Goal: Communication & Community: Ask a question

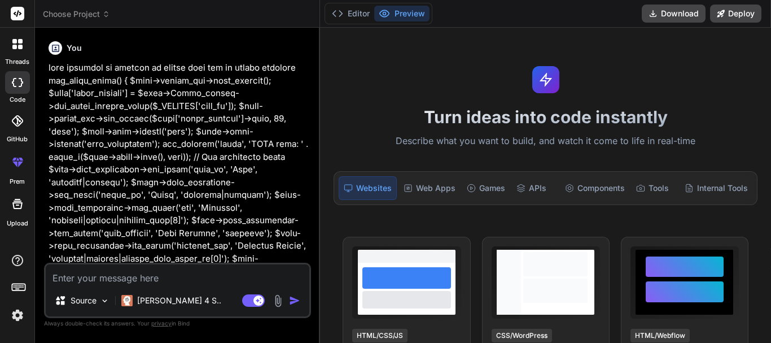
scroll to position [3716, 0]
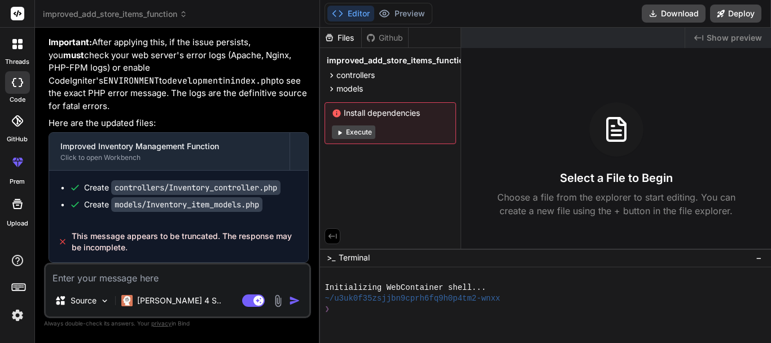
click at [19, 52] on div at bounding box center [18, 44] width 24 height 24
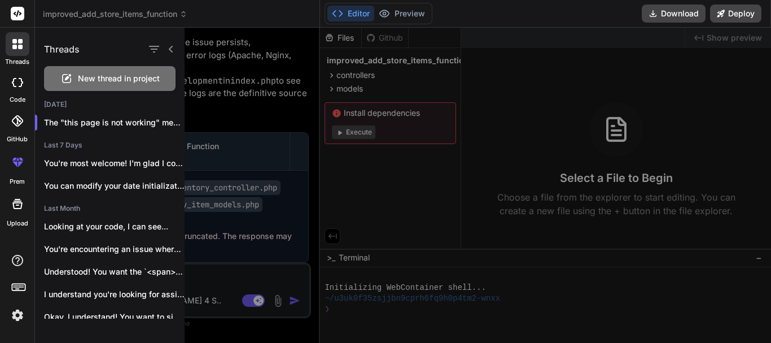
click at [88, 80] on span "New thread in project" at bounding box center [119, 78] width 82 height 11
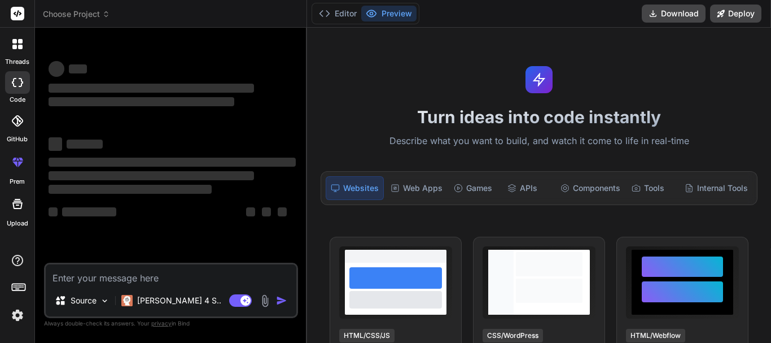
scroll to position [21, 0]
type textarea "x"
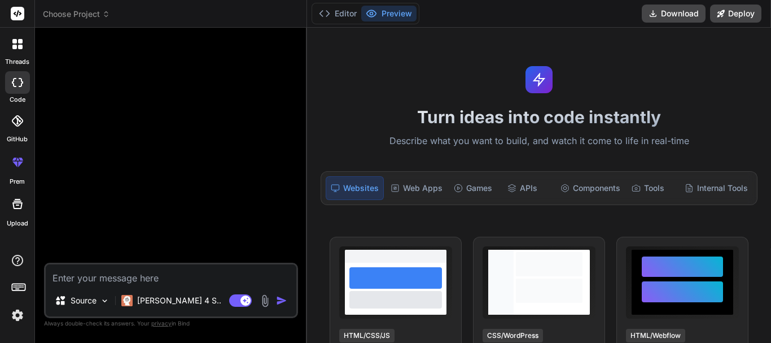
click at [115, 267] on textarea at bounding box center [171, 274] width 251 height 20
paste textarea "<!DOCTYPE html> <html> <?php $this->load->view('template/header')?> <link rel="…"
type textarea "<!DOCTYPE html> <html> <?php $this->load->view('template/header')?> <link rel="…"
type textarea "x"
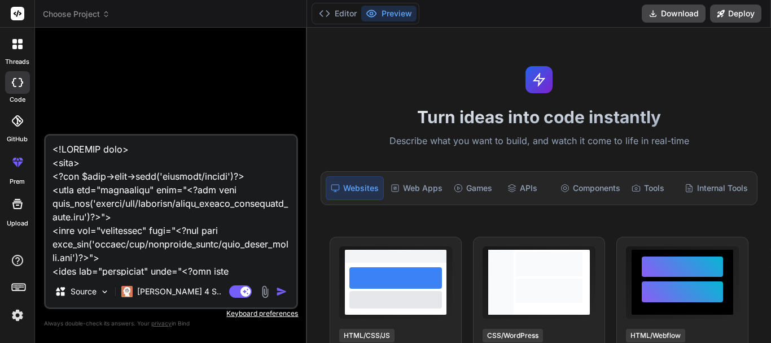
scroll to position [27311, 0]
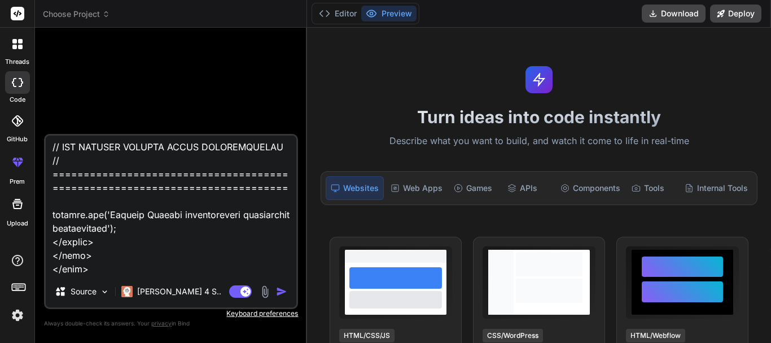
type textarea "<!DOCTYPE html> <html> <?php $this->load->view('template/header')?> <link rel="…"
type textarea "x"
type textarea "<!DOCTYPE html> <html> <?php $this->load->view('template/header')?> <link rel="…"
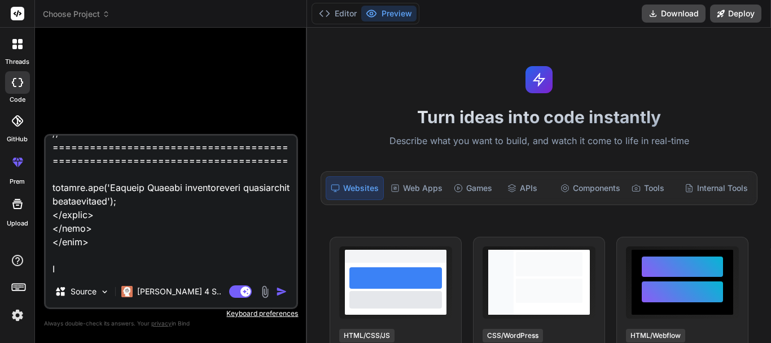
type textarea "x"
type textarea "<!DOCTYPE html> <html> <?php $this->load->view('template/header')?> <link rel="…"
type textarea "x"
type textarea "<!DOCTYPE html> <html> <?php $this->load->view('template/header')?> <link rel="…"
type textarea "x"
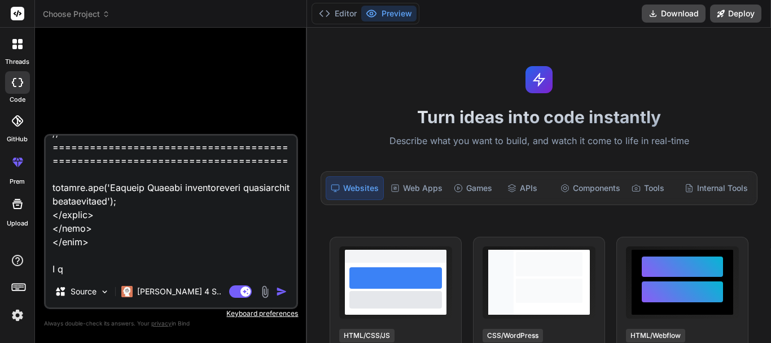
type textarea "<!DOCTYPE html> <html> <?php $this->load->view('template/header')?> <link rel="…"
type textarea "x"
type textarea "<!DOCTYPE html> <html> <?php $this->load->view('template/header')?> <link rel="…"
type textarea "x"
type textarea "<!DOCTYPE html> <html> <?php $this->load->view('template/header')?> <link rel="…"
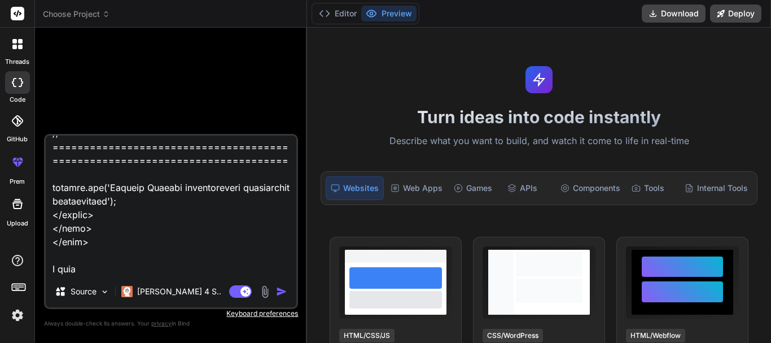
type textarea "x"
type textarea "<!DOCTYPE html> <html> <?php $this->load->view('template/header')?> <link rel="…"
type textarea "x"
type textarea "<!DOCTYPE html> <html> <?php $this->load->view('template/header')?> <link rel="…"
type textarea "x"
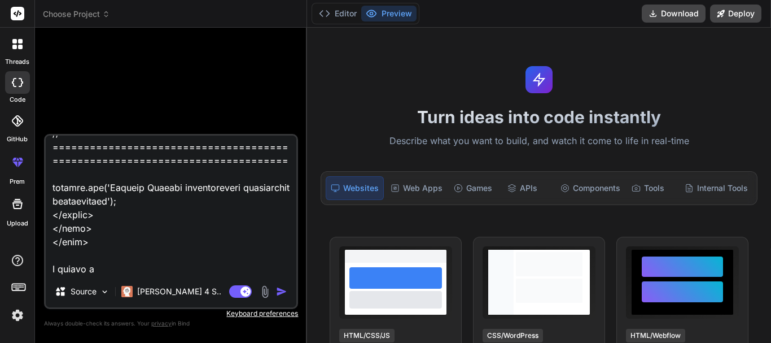
type textarea "<!DOCTYPE html> <html> <?php $this->load->view('template/header')?> <link rel="…"
type textarea "x"
type textarea "<!DOCTYPE html> <html> <?php $this->load->view('template/header')?> <link rel="…"
type textarea "x"
type textarea "<!DOCTYPE html> <html> <?php $this->load->view('template/header')?> <link rel="…"
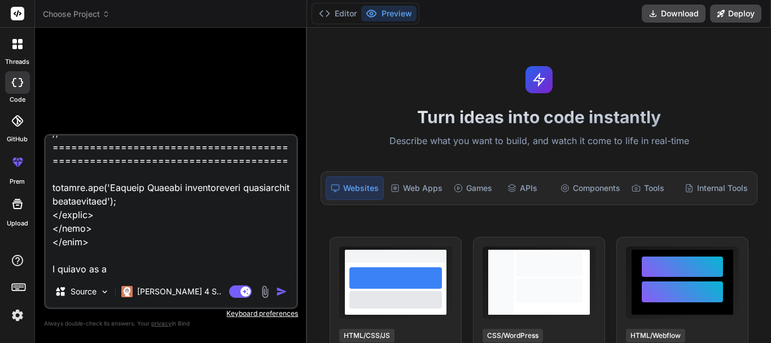
type textarea "x"
type textarea "<!DOCTYPE html> <html> <?php $this->load->view('template/header')?> <link rel="…"
type textarea "x"
type textarea "<!DOCTYPE html> <html> <?php $this->load->view('template/header')?> <link rel="…"
type textarea "x"
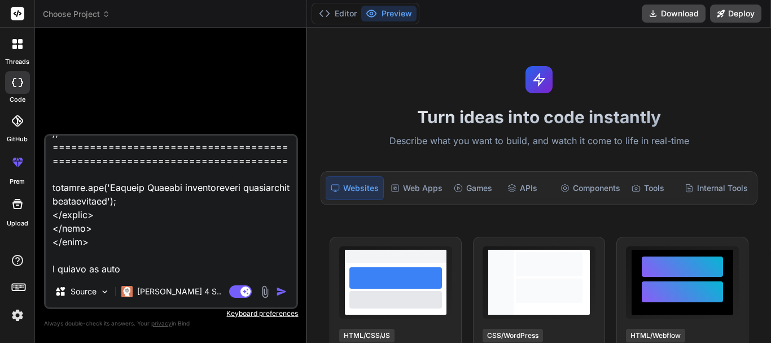
type textarea "<!DOCTYPE html> <html> <?php $this->load->view('template/header')?> <link rel="…"
type textarea "x"
type textarea "<!DOCTYPE html> <html> <?php $this->load->view('template/header')?> <link rel="…"
type textarea "x"
type textarea "<!DOCTYPE html> <html> <?php $this->load->view('template/header')?> <link rel="…"
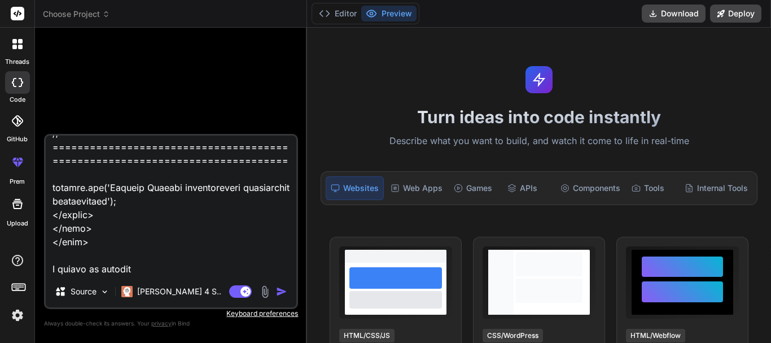
type textarea "x"
type textarea "<!DOCTYPE html> <html> <?php $this->load->view('template/header')?> <link rel="…"
type textarea "x"
type textarea "<!DOCTYPE html> <html> <?php $this->load->view('template/header')?> <link rel="…"
type textarea "x"
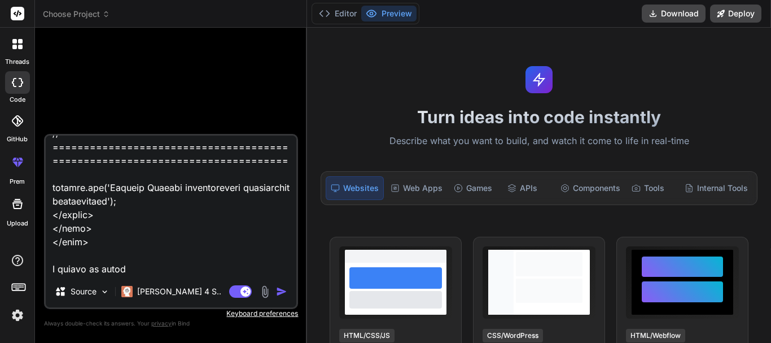
type textarea "<!DOCTYPE html> <html> <?php $this->load->view('template/header')?> <link rel="…"
type textarea "x"
type textarea "<!DOCTYPE html> <html> <?php $this->load->view('template/header')?> <link rel="…"
type textarea "x"
type textarea "<!DOCTYPE html> <html> <?php $this->load->view('template/header')?> <link rel="…"
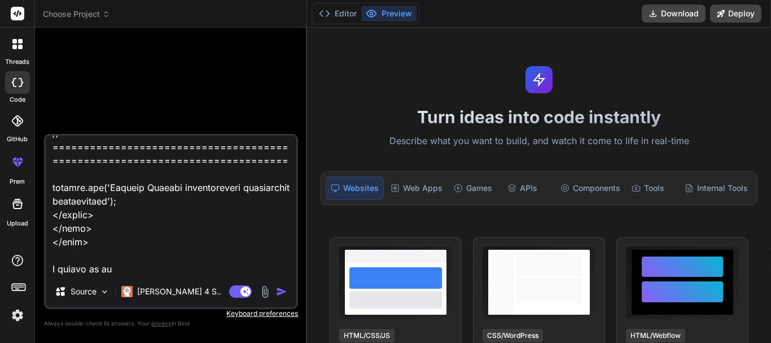
type textarea "x"
type textarea "<!DOCTYPE html> <html> <?php $this->load->view('template/header')?> <link rel="…"
type textarea "x"
type textarea "<!DOCTYPE html> <html> <?php $this->load->view('template/header')?> <link rel="…"
type textarea "x"
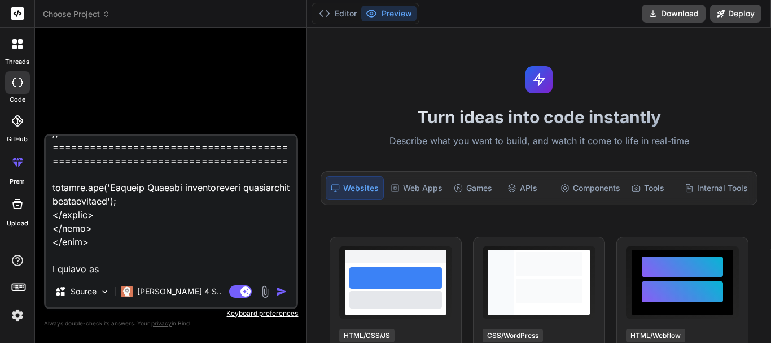
type textarea "<!DOCTYPE html> <html> <?php $this->load->view('template/header')?> <link rel="…"
type textarea "x"
type textarea "<!DOCTYPE html> <html> <?php $this->load->view('template/header')?> <link rel="…"
type textarea "x"
type textarea "<!DOCTYPE html> <html> <?php $this->load->view('template/header')?> <link rel="…"
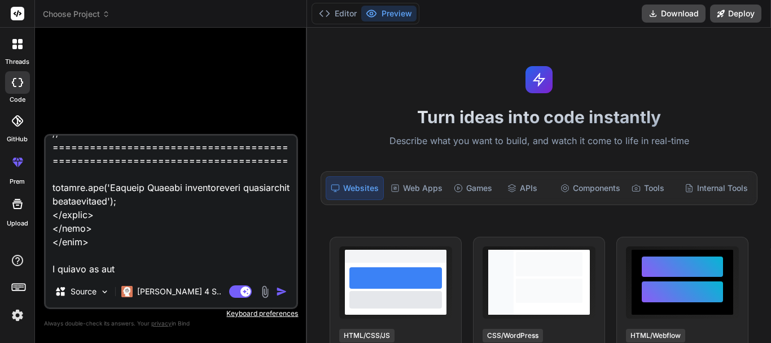
type textarea "x"
type textarea "<!DOCTYPE html> <html> <?php $this->load->view('template/header')?> <link rel="…"
type textarea "x"
type textarea "<!DOCTYPE html> <html> <?php $this->load->view('template/header')?> <link rel="…"
type textarea "x"
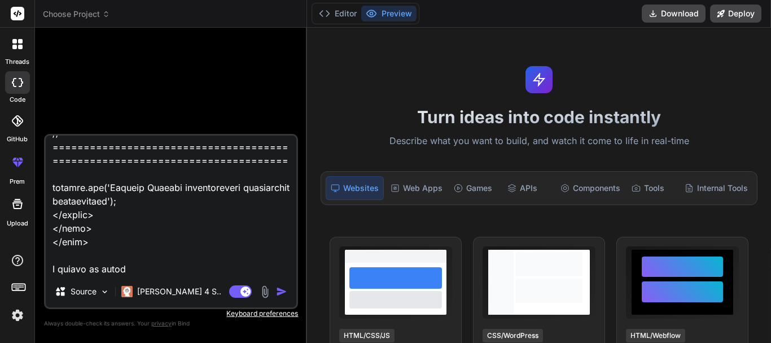
type textarea "<!DOCTYPE html> <html> <?php $this->load->view('template/header')?> <link rel="…"
type textarea "x"
type textarea "<!DOCTYPE html> <html> <?php $this->load->view('template/header')?> <link rel="…"
type textarea "x"
type textarea "<!DOCTYPE html> <html> <?php $this->load->view('template/header')?> <link rel="…"
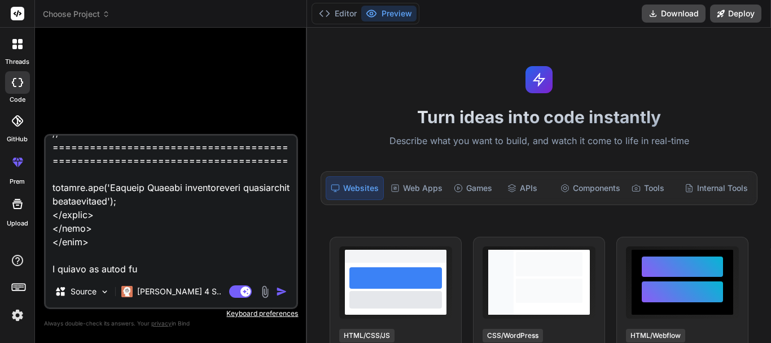
type textarea "x"
type textarea "<!DOCTYPE html> <html> <?php $this->load->view('template/header')?> <link rel="…"
type textarea "x"
type textarea "<!DOCTYPE html> <html> <?php $this->load->view('template/header')?> <link rel="…"
type textarea "x"
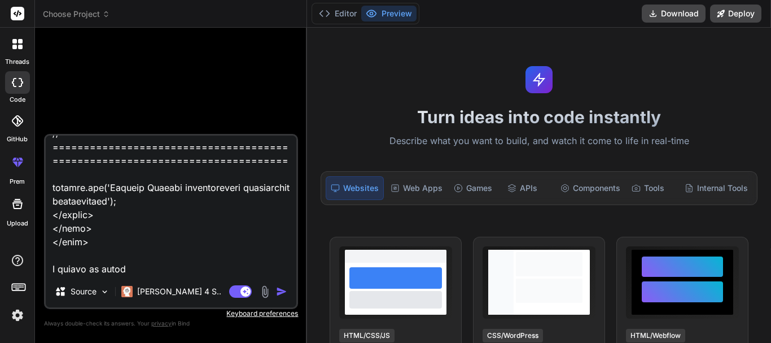
type textarea "<!DOCTYPE html> <html> <?php $this->load->view('template/header')?> <link rel="…"
type textarea "x"
type textarea "<!DOCTYPE html> <html> <?php $this->load->view('template/header')?> <link rel="…"
type textarea "x"
type textarea "<!DOCTYPE html> <html> <?php $this->load->view('template/header')?> <link rel="…"
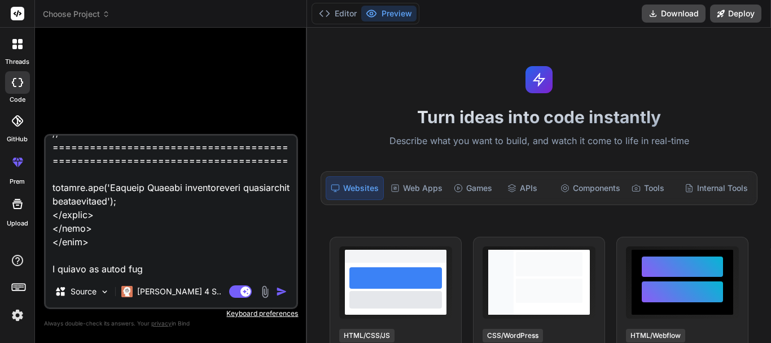
type textarea "x"
type textarea "<!DOCTYPE html> <html> <?php $this->load->view('template/header')?> <link rel="…"
type textarea "x"
type textarea "<!DOCTYPE html> <html> <?php $this->load->view('template/header')?> <link rel="…"
type textarea "x"
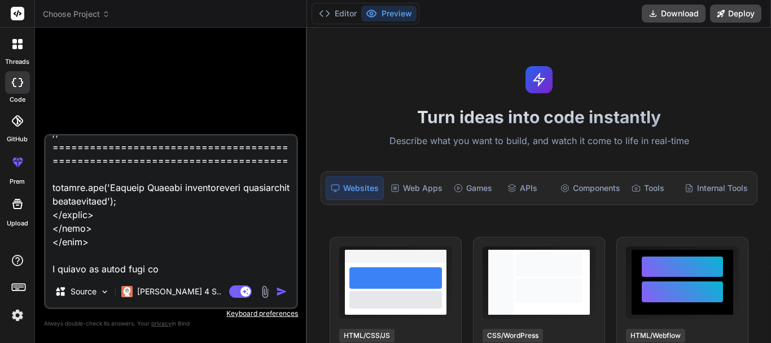
type textarea "<!DOCTYPE html> <html> <?php $this->load->view('template/header')?> <link rel="…"
type textarea "x"
type textarea "<!DOCTYPE html> <html> <?php $this->load->view('template/header')?> <link rel="…"
type textarea "x"
type textarea "<!DOCTYPE html> <html> <?php $this->load->view('template/header')?> <link rel="…"
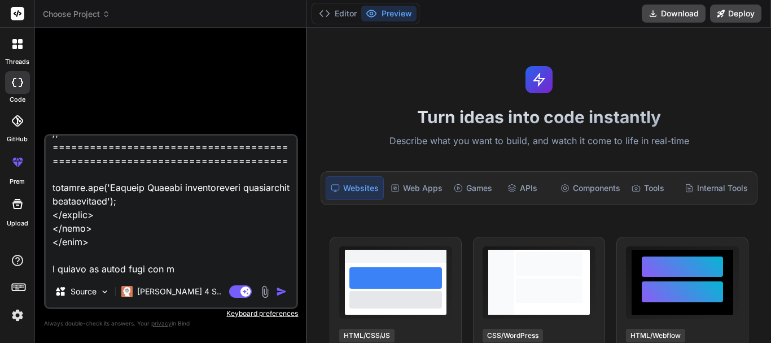
type textarea "x"
type textarea "<!DOCTYPE html> <html> <?php $this->load->view('template/header')?> <link rel="…"
type textarea "x"
type textarea "<!DOCTYPE html> <html> <?php $this->load->view('template/header')?> <link rel="…"
type textarea "x"
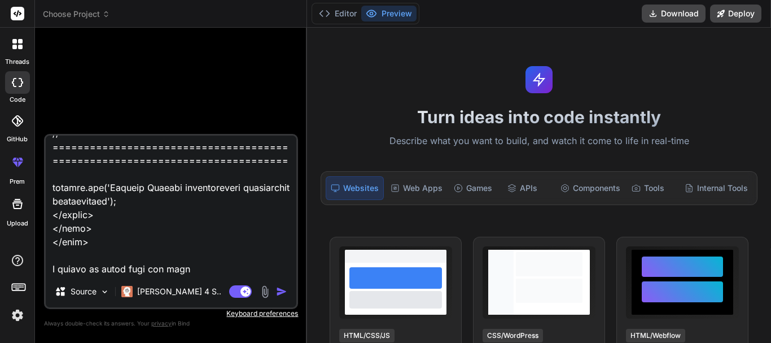
type textarea "<!DOCTYPE html> <html> <?php $this->load->view('template/header')?> <link rel="…"
type textarea "x"
type textarea "<!DOCTYPE html> <html> <?php $this->load->view('template/header')?> <link rel="…"
type textarea "x"
type textarea "<!DOCTYPE html> <html> <?php $this->load->view('template/header')?> <link rel="…"
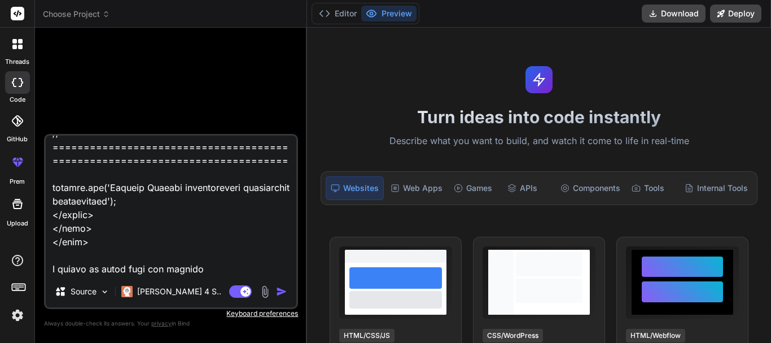
type textarea "x"
type textarea "<!DOCTYPE html> <html> <?php $this->load->view('template/header')?> <link rel="…"
type textarea "x"
type textarea "<!DOCTYPE html> <html> <?php $this->load->view('template/header')?> <link rel="…"
type textarea "x"
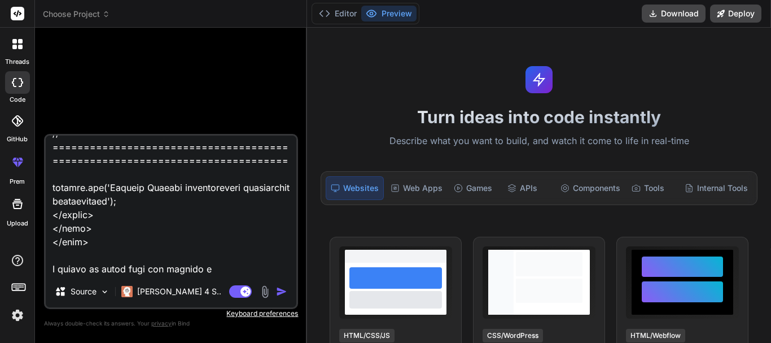
type textarea "<!DOCTYPE html> <html> <?php $this->load->view('template/header')?> <link rel="…"
type textarea "x"
type textarea "<!DOCTYPE html> <html> <?php $this->load->view('template/header')?> <link rel="…"
type textarea "x"
type textarea "<!DOCTYPE html> <html> <?php $this->load->view('template/header')?> <link rel="…"
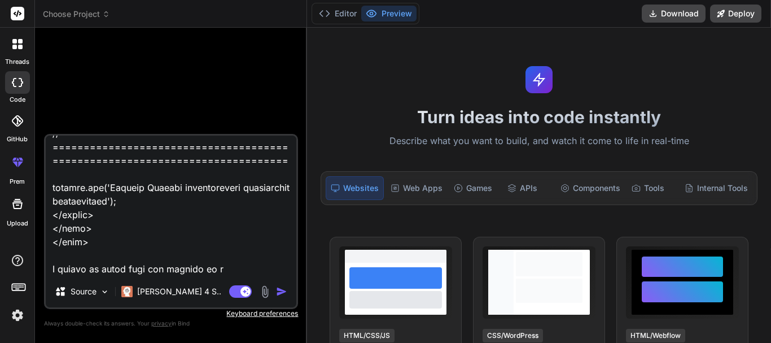
type textarea "x"
type textarea "<!DOCTYPE html> <html> <?php $this->load->view('template/header')?> <link rel="…"
type textarea "x"
type textarea "<!DOCTYPE html> <html> <?php $this->load->view('template/header')?> <link rel="…"
type textarea "x"
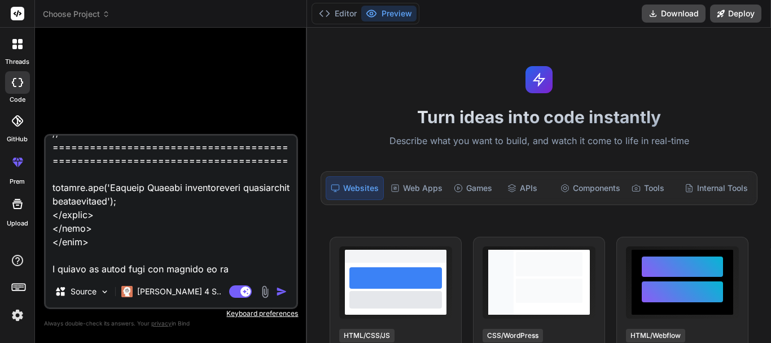
type textarea "<!DOCTYPE html> <html> <?php $this->load->view('template/header')?> <link rel="…"
type textarea "x"
type textarea "<!DOCTYPE html> <html> <?php $this->load->view('template/header')?> <link rel="…"
type textarea "x"
type textarea "<!DOCTYPE html> <html> <?php $this->load->view('template/header')?> <link rel="…"
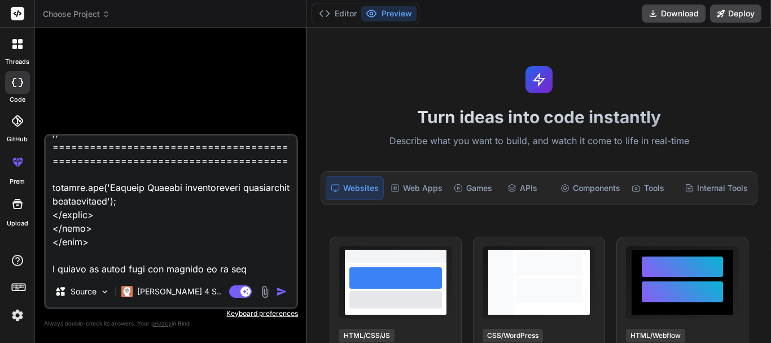
type textarea "x"
paste textarea "Stock In/Out History"
type textarea "<!DOCTYPE html> <html> <?php $this->load->view('template/header')?> <link rel="…"
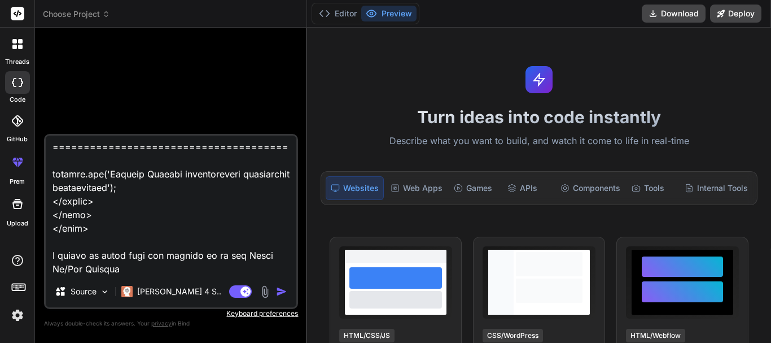
type textarea "x"
type textarea "<!DOCTYPE html> <html> <?php $this->load->view('template/header')?> <link rel="…"
type textarea "x"
type textarea "<!DOCTYPE html> <html> <?php $this->load->view('template/header')?> <link rel="…"
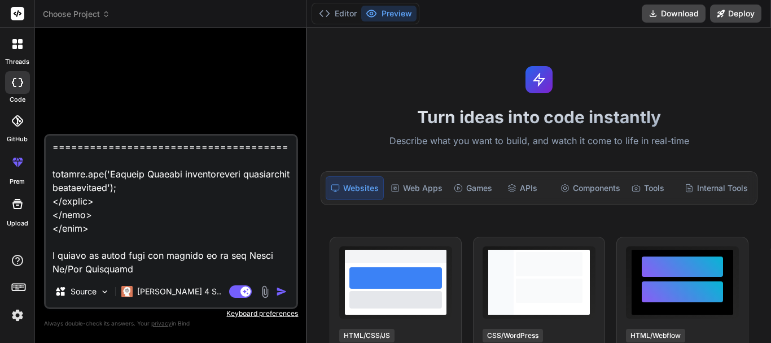
type textarea "x"
type textarea "<!DOCTYPE html> <html> <?php $this->load->view('template/header')?> <link rel="…"
type textarea "x"
type textarea "<!DOCTYPE html> <html> <?php $this->load->view('template/header')?> <link rel="…"
type textarea "x"
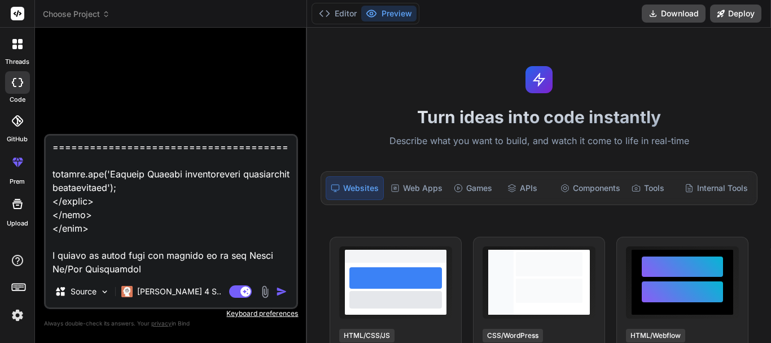
type textarea "<!DOCTYPE html> <html> <?php $this->load->view('template/header')?> <link rel="…"
type textarea "x"
type textarea "<!DOCTYPE html> <html> <?php $this->load->view('template/header')?> <link rel="…"
type textarea "x"
type textarea "<!DOCTYPE html> <html> <?php $this->load->view('template/header')?> <link rel="…"
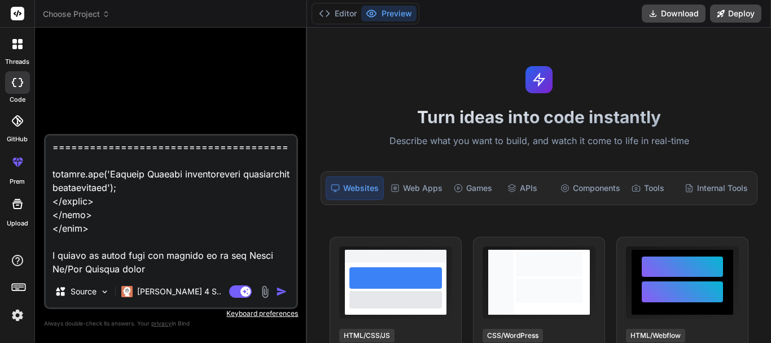
type textarea "x"
type textarea "<!DOCTYPE html> <html> <?php $this->load->view('template/header')?> <link rel="…"
type textarea "x"
type textarea "<!DOCTYPE html> <html> <?php $this->load->view('template/header')?> <link rel="…"
type textarea "x"
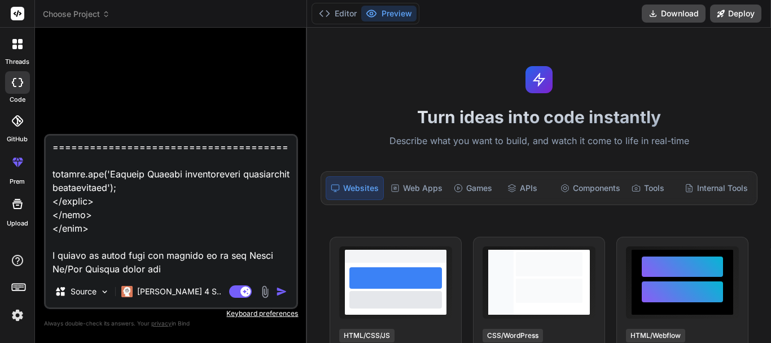
type textarea "<!DOCTYPE html> <html> <?php $this->load->view('template/header')?> <link rel="…"
type textarea "x"
type textarea "<!DOCTYPE html> <html> <?php $this->load->view('template/header')?> <link rel="…"
type textarea "x"
type textarea "<!DOCTYPE html> <html> <?php $this->load->view('template/header')?> <link rel="…"
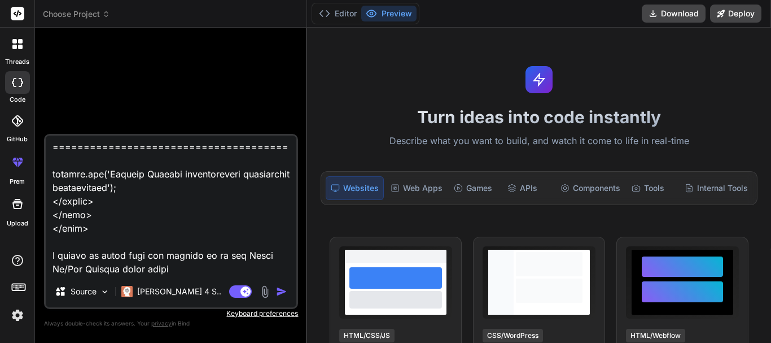
type textarea "x"
type textarea "<!DOCTYPE html> <html> <?php $this->load->view('template/header')?> <link rel="…"
type textarea "x"
type textarea "<!DOCTYPE html> <html> <?php $this->load->view('template/header')?> <link rel="…"
type textarea "x"
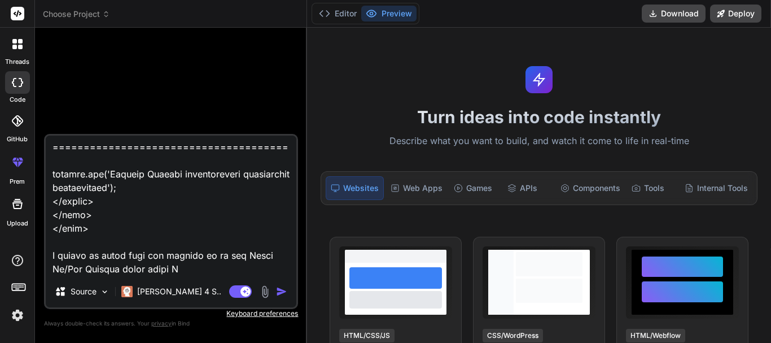
type textarea "<!DOCTYPE html> <html> <?php $this->load->view('template/header')?> <link rel="…"
type textarea "x"
type textarea "<!DOCTYPE html> <html> <?php $this->load->view('template/header')?> <link rel="…"
type textarea "x"
type textarea "<!DOCTYPE html> <html> <?php $this->load->view('template/header')?> <link rel="…"
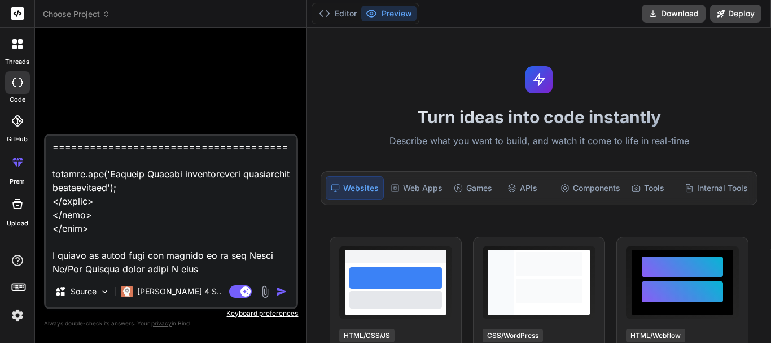
type textarea "x"
type textarea "<!DOCTYPE html> <html> <?php $this->load->view('template/header')?> <link rel="…"
type textarea "x"
type textarea "<!DOCTYPE html> <html> <?php $this->load->view('template/header')?> <link rel="…"
type textarea "x"
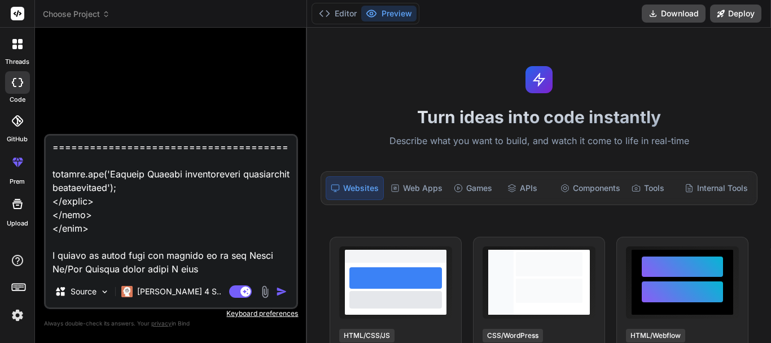
type textarea "<!DOCTYPE html> <html> <?php $this->load->view('template/header')?> <link rel="…"
type textarea "x"
type textarea "<!DOCTYPE html> <html> <?php $this->load->view('template/header')?> <link rel="…"
type textarea "x"
type textarea "<!DOCTYPE html> <html> <?php $this->load->view('template/header')?> <link rel="…"
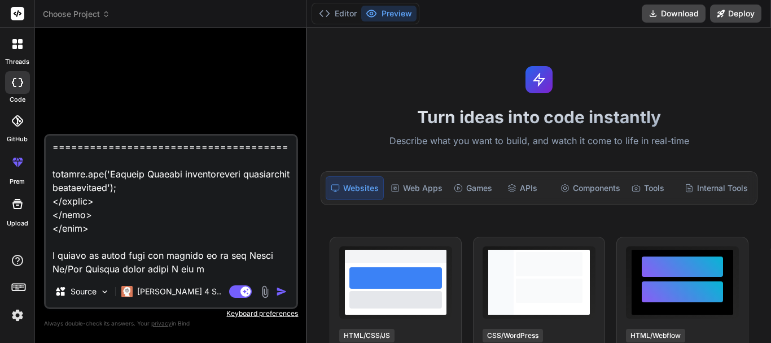
type textarea "x"
type textarea "<!DOCTYPE html> <html> <?php $this->load->view('template/header')?> <link rel="…"
type textarea "x"
type textarea "<!DOCTYPE html> <html> <?php $this->load->view('template/header')?> <link rel="…"
type textarea "x"
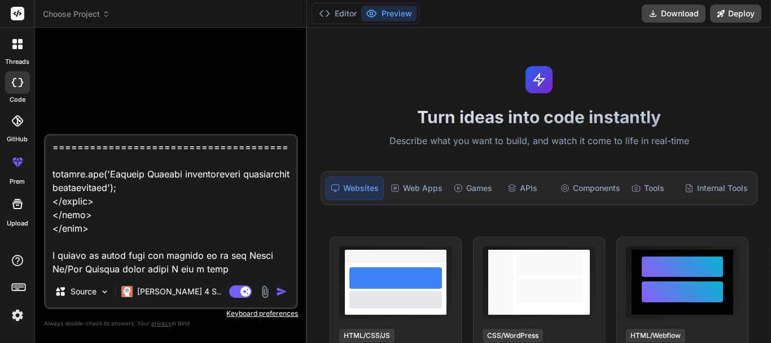
type textarea "<!DOCTYPE html> <html> <?php $this->load->view('template/header')?> <link rel="…"
type textarea "x"
type textarea "<!DOCTYPE html> <html> <?php $this->load->view('template/header')?> <link rel="…"
type textarea "x"
type textarea "<!DOCTYPE html> <html> <?php $this->load->view('template/header')?> <link rel="…"
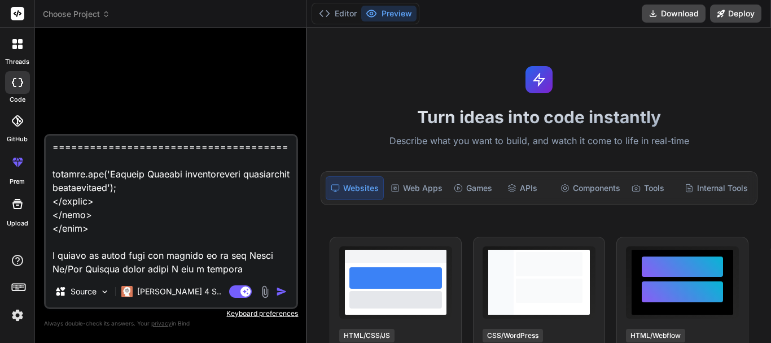
type textarea "x"
type textarea "<!DOCTYPE html> <html> <?php $this->load->view('template/header')?> <link rel="…"
type textarea "x"
type textarea "<!DOCTYPE html> <html> <?php $this->load->view('template/header')?> <link rel="…"
type textarea "x"
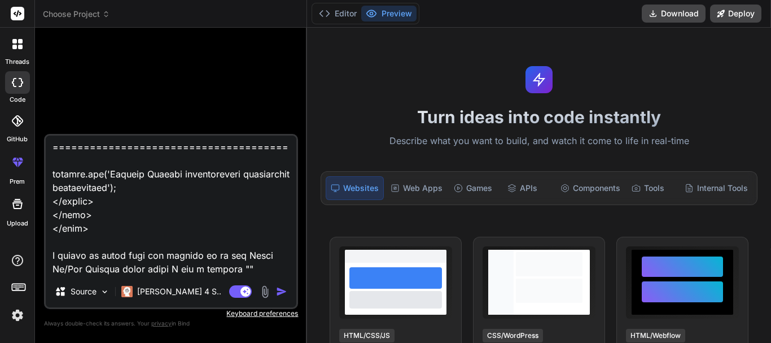
paste textarea "Failed to load restock history. Please try again."
type textarea "<!DOCTYPE html> <html> <?php $this->load->view('template/header')?> <link rel="…"
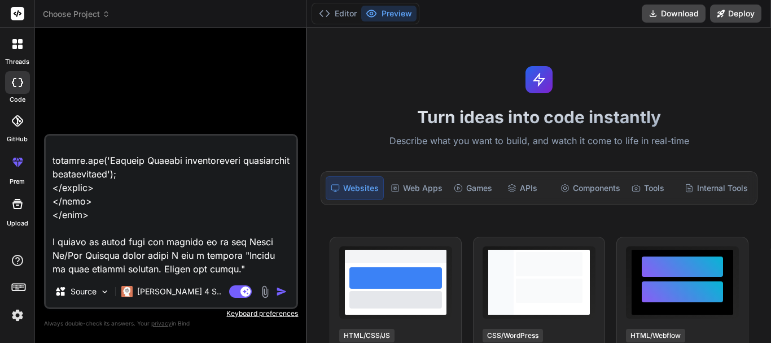
type textarea "x"
click at [219, 270] on textarea at bounding box center [171, 205] width 251 height 140
type textarea "<!DOCTYPE html> <html> <?php $this->load->view('template/header')?> <link rel="…"
type textarea "x"
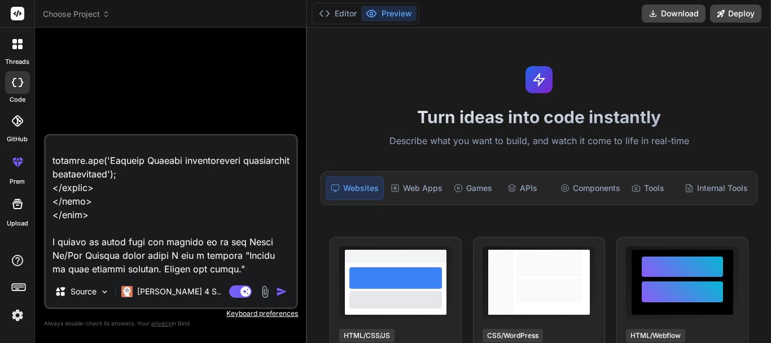
type textarea "<!DOCTYPE html> <html> <?php $this->load->view('template/header')?> <link rel="…"
type textarea "x"
type textarea "<!DOCTYPE html> <html> <?php $this->load->view('template/header')?> <link rel="…"
type textarea "x"
type textarea "<!DOCTYPE html> <html> <?php $this->load->view('template/header')?> <link rel="…"
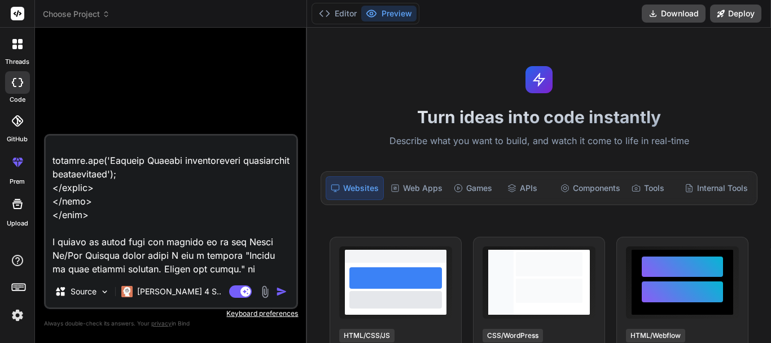
type textarea "x"
type textarea "<!DOCTYPE html> <html> <?php $this->load->view('template/header')?> <link rel="…"
type textarea "x"
type textarea "<!DOCTYPE html> <html> <?php $this->load->view('template/header')?> <link rel="…"
type textarea "x"
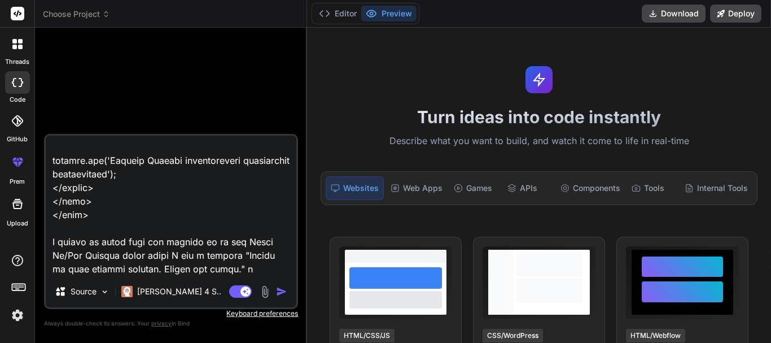
type textarea "<!DOCTYPE html> <html> <?php $this->load->view('template/header')?> <link rel="…"
type textarea "x"
type textarea "<!DOCTYPE html> <html> <?php $this->load->view('template/header')?> <link rel="…"
type textarea "x"
type textarea "<!DOCTYPE html> <html> <?php $this->load->view('template/header')?> <link rel="…"
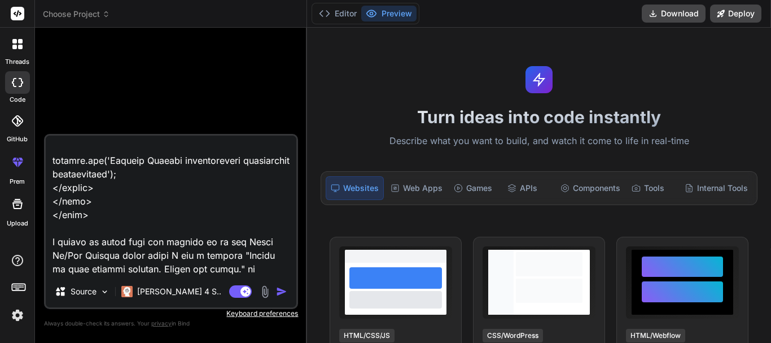
type textarea "x"
type textarea "<!DOCTYPE html> <html> <?php $this->load->view('template/header')?> <link rel="…"
type textarea "x"
type textarea "<!DOCTYPE html> <html> <?php $this->load->view('template/header')?> <link rel="…"
click at [138, 244] on textarea at bounding box center [171, 205] width 251 height 140
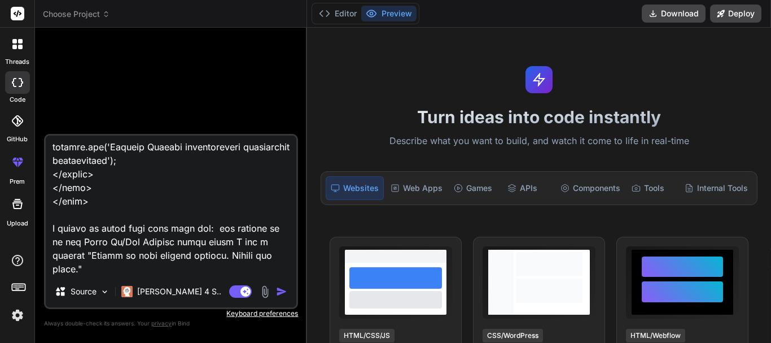
paste textarea "base_url/inventory_bin_card/get_all_bin_card_by_date_json"
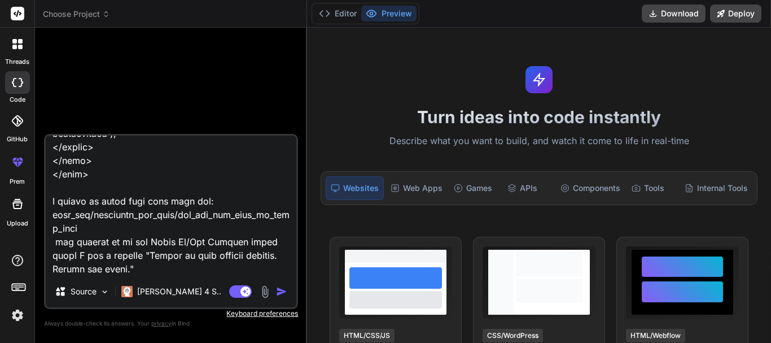
scroll to position [27407, 0]
click at [178, 271] on textarea at bounding box center [171, 205] width 251 height 140
type textarea "<!DOCTYPE html> <html> <?php $this->load->view('template/header')?> <link rel="…"
type textarea "x"
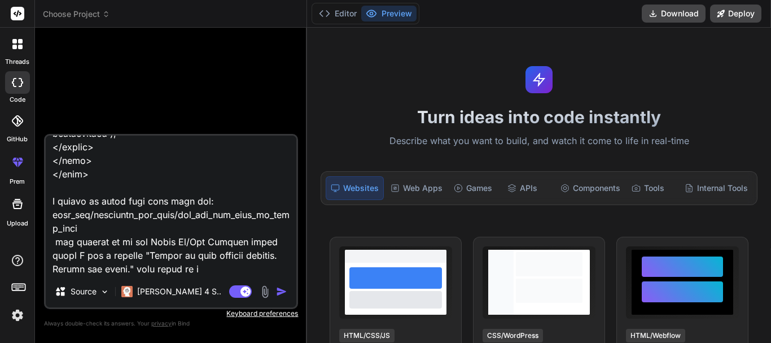
type textarea "<!DOCTYPE html> <html> <?php $this->load->view('template/header')?> <link rel="…"
type textarea "x"
type textarea "<!DOCTYPE html> <html> <?php $this->load->view('template/header')?> <link rel="…"
type textarea "x"
type textarea "<!DOCTYPE html> <html> <?php $this->load->view('template/header')?> <link rel="…"
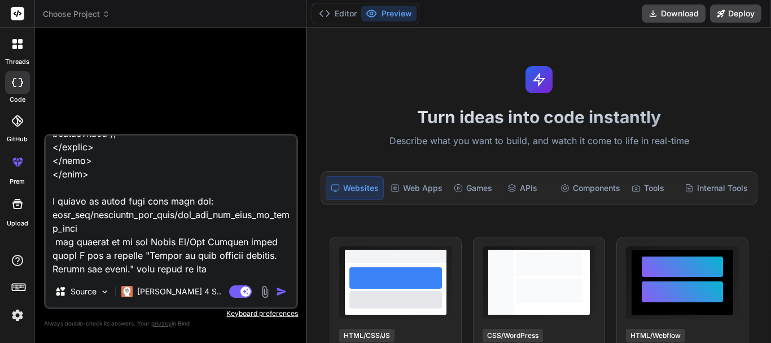
type textarea "x"
type textarea "<!DOCTYPE html> <html> <?php $this->load->view('template/header')?> <link rel="…"
type textarea "x"
type textarea "<!DOCTYPE html> <html> <?php $this->load->view('template/header')?> <link rel="…"
type textarea "x"
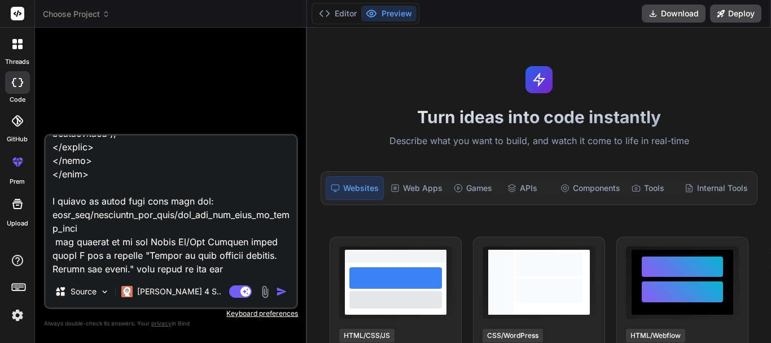
type textarea "<!DOCTYPE html> <html> <?php $this->load->view('template/header')?> <link rel="…"
type textarea "x"
type textarea "<!DOCTYPE html> <html> <?php $this->load->view('template/header')?> <link rel="…"
type textarea "x"
type textarea "<!DOCTYPE html> <html> <?php $this->load->view('template/header')?> <link rel="…"
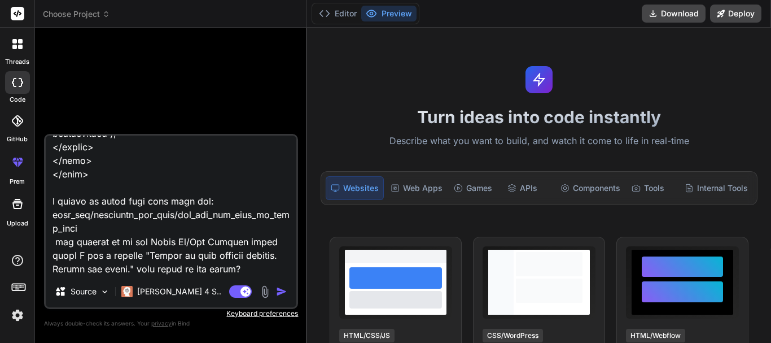
type textarea "x"
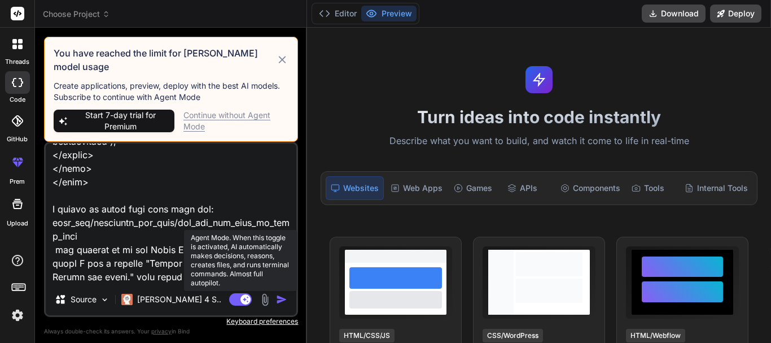
type textarea "<!DOCTYPE html> <html> <?php $this->load->view('template/header')?> <link rel="…"
click at [242, 294] on rect at bounding box center [245, 299] width 10 height 10
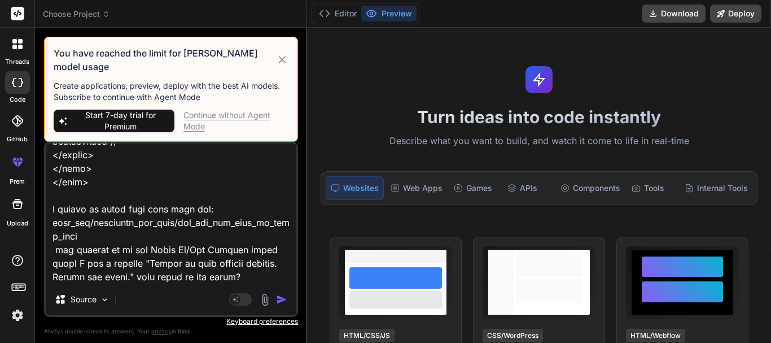
click at [276, 295] on img "button" at bounding box center [281, 299] width 11 height 11
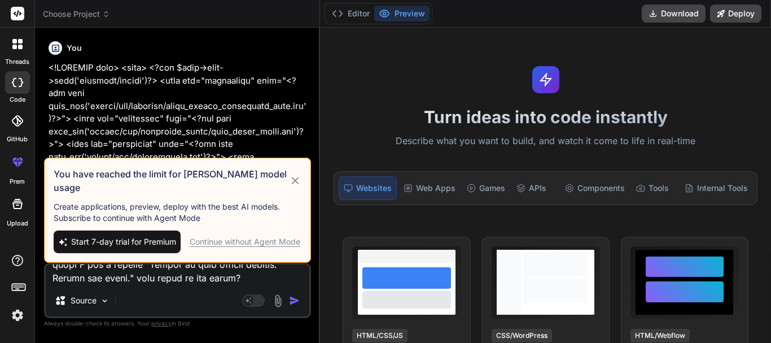
scroll to position [0, 0]
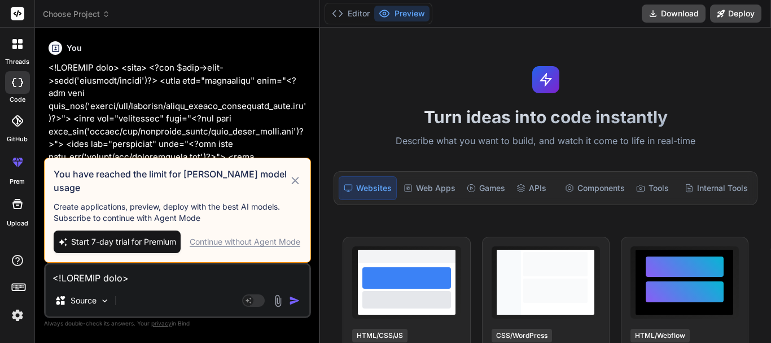
click at [297, 184] on icon at bounding box center [294, 180] width 7 height 7
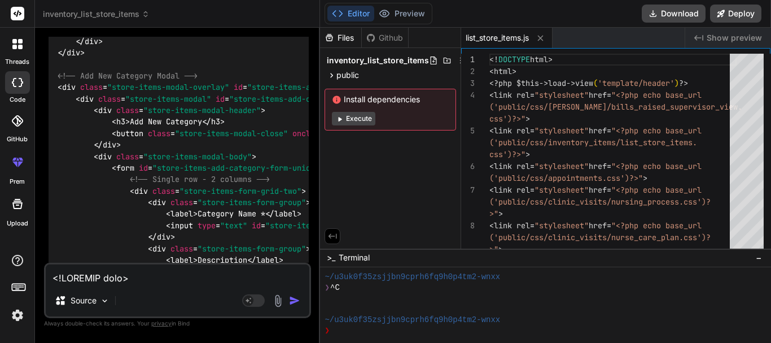
scroll to position [20596, 0]
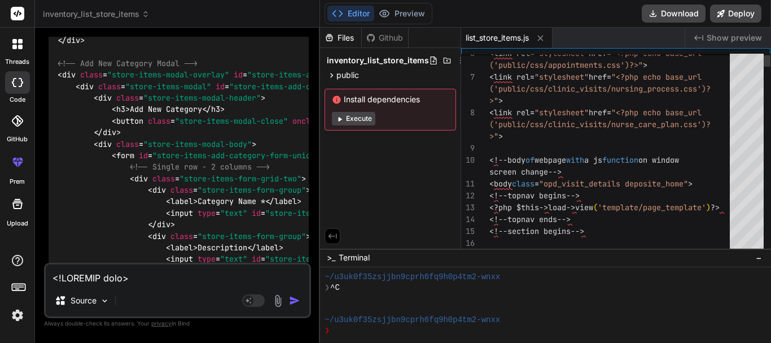
type textarea "x"
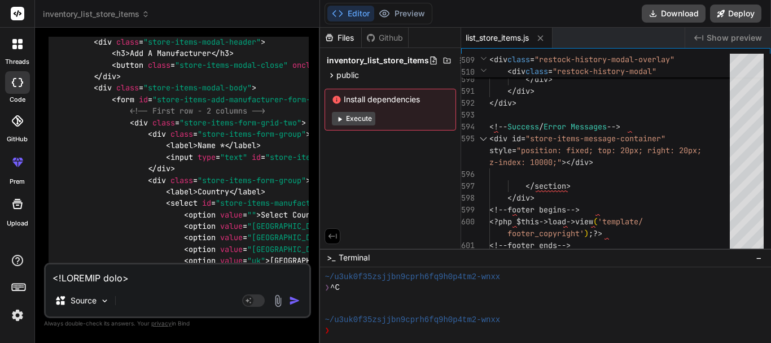
scroll to position [20031, 0]
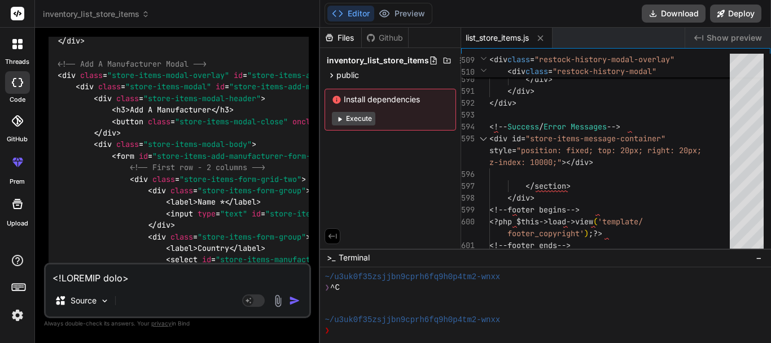
drag, startPoint x: 134, startPoint y: 164, endPoint x: 102, endPoint y: 108, distance: 64.5
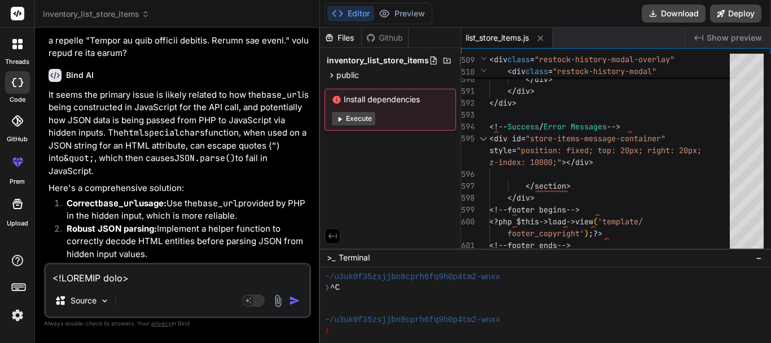
scroll to position [11056, 0]
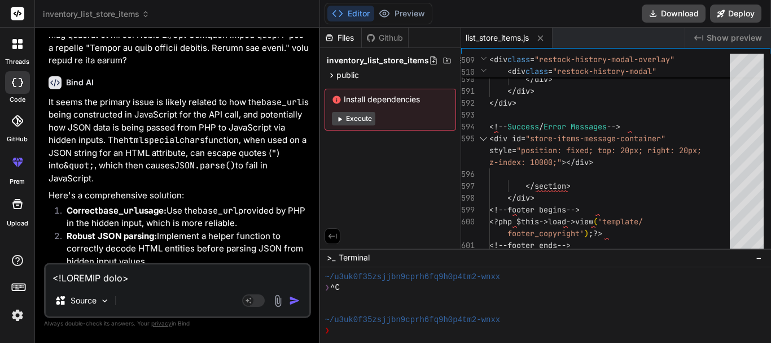
copy code "// Global variables to store parsed data let inventoryItemsData = []; let manuf…"
click at [170, 278] on textarea at bounding box center [178, 274] width 264 height 20
type textarea "T"
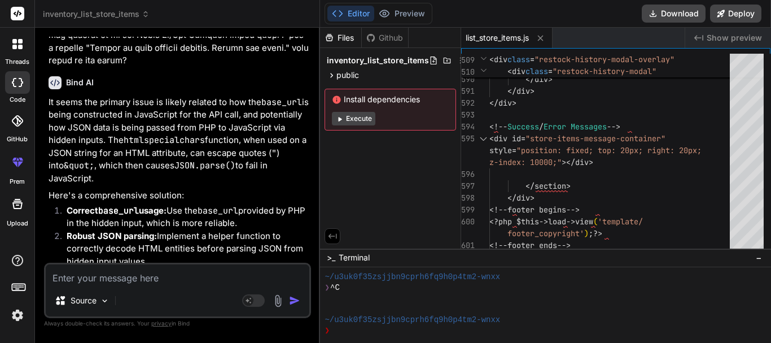
type textarea "x"
type textarea "Th"
type textarea "x"
type textarea "Thi"
type textarea "x"
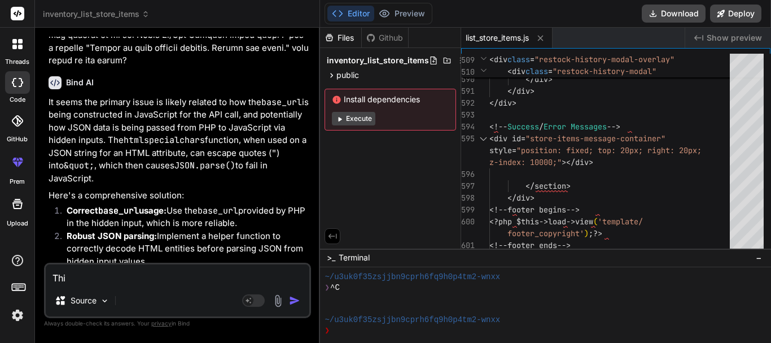
type textarea "This"
type textarea "x"
type textarea "This"
type textarea "x"
type textarea "This i"
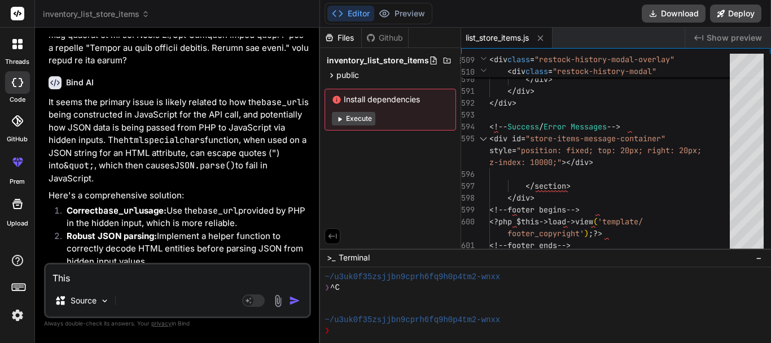
type textarea "x"
type textarea "This is"
type textarea "x"
type textarea "This is"
type textarea "x"
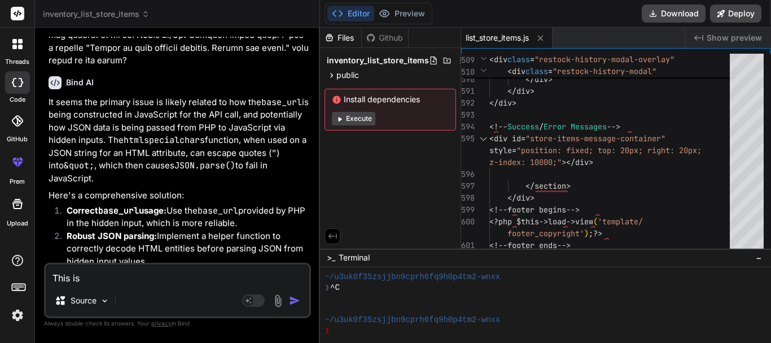
type textarea "This is t"
type textarea "x"
type textarea "This is th"
type textarea "x"
type textarea "This is the"
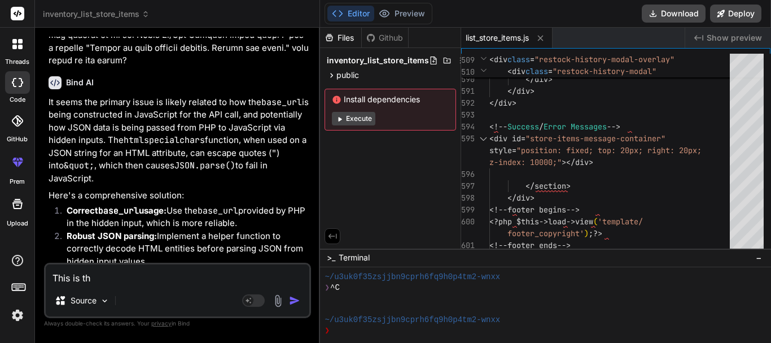
type textarea "x"
type textarea "This is the"
type textarea "x"
type textarea "This is the e"
type textarea "x"
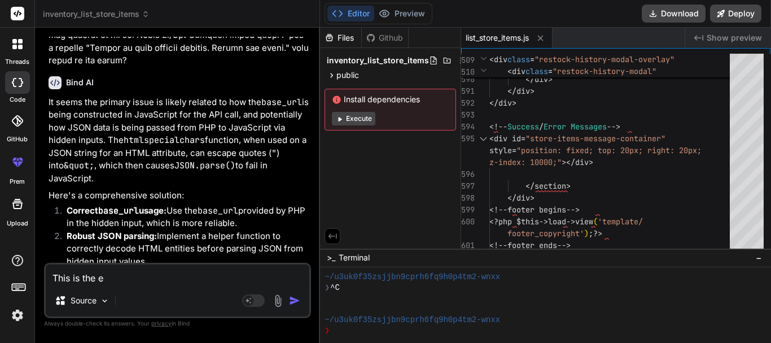
type textarea "This is the er"
type textarea "x"
type textarea "This is the err"
type textarea "x"
type textarea "This is the erro"
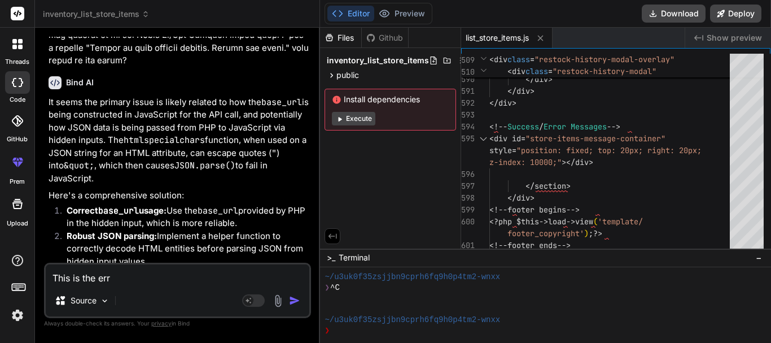
type textarea "x"
type textarea "This is the error"
type textarea "x"
type textarea "This is the error"
type textarea "x"
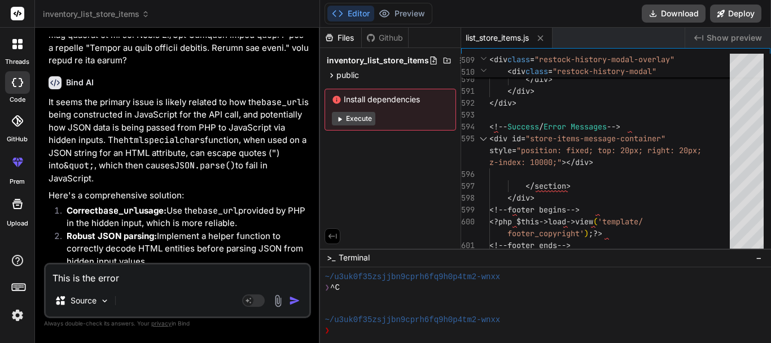
type textarea "This is the error I"
type textarea "x"
type textarea "This is the error I'"
type textarea "x"
type textarea "This is the error I'm"
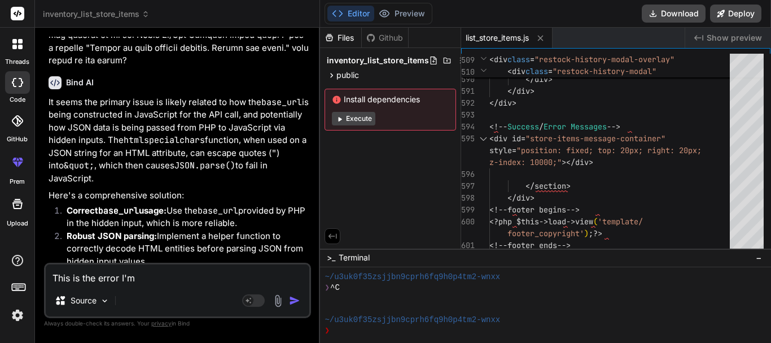
type textarea "x"
type textarea "This is the error I'm"
type textarea "x"
type textarea "This is the error I'm s"
type textarea "x"
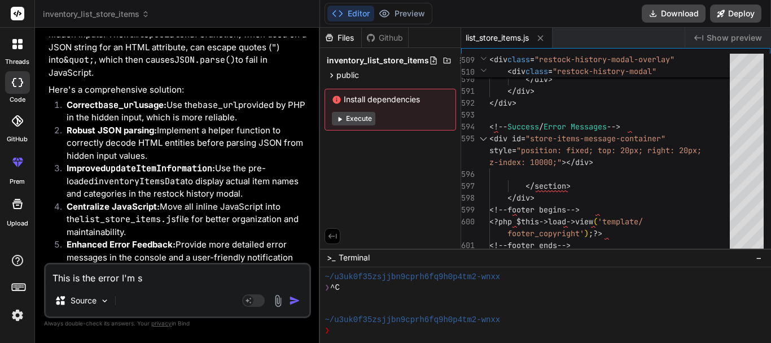
scroll to position [11169, 0]
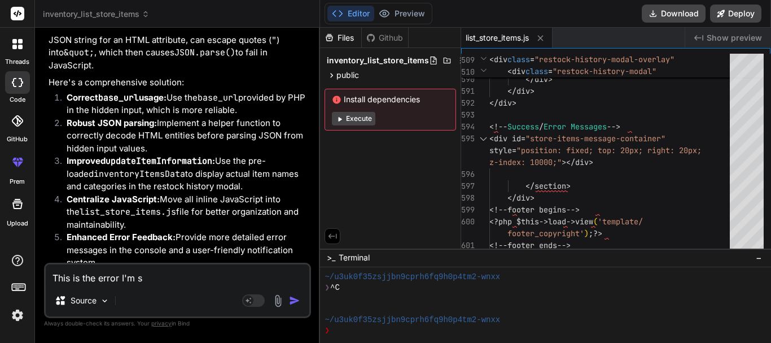
type textarea "This is the error I'm s"
drag, startPoint x: 159, startPoint y: 274, endPoint x: 53, endPoint y: 275, distance: 106.1
click at [53, 275] on textarea "This is the error I'm s" at bounding box center [178, 274] width 264 height 20
type textarea "x"
click at [150, 282] on textarea at bounding box center [178, 274] width 264 height 20
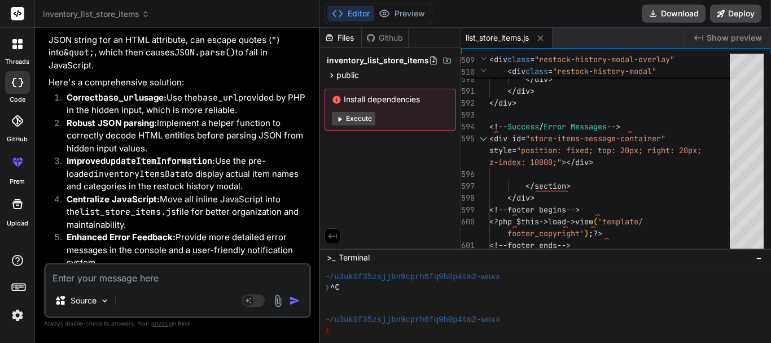
click at [120, 284] on div "Source Agent Mode. When this toggle is activated, AI automatically makes decisi…" at bounding box center [177, 289] width 267 height 55
click at [123, 281] on textarea at bounding box center [178, 274] width 264 height 20
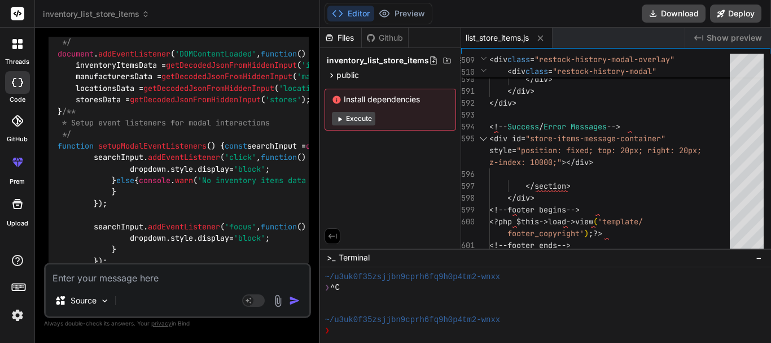
scroll to position [11847, 0]
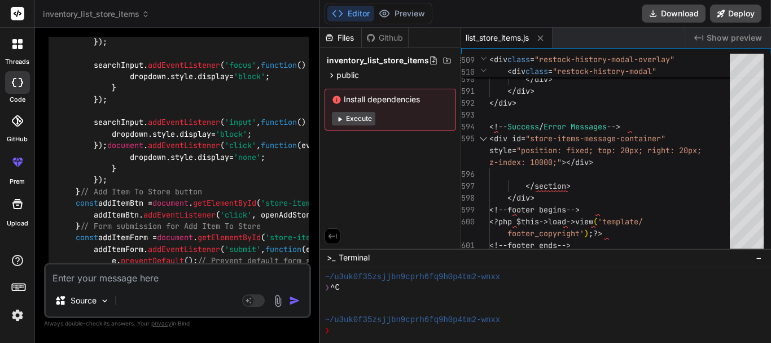
click at [180, 275] on textarea at bounding box center [178, 274] width 264 height 20
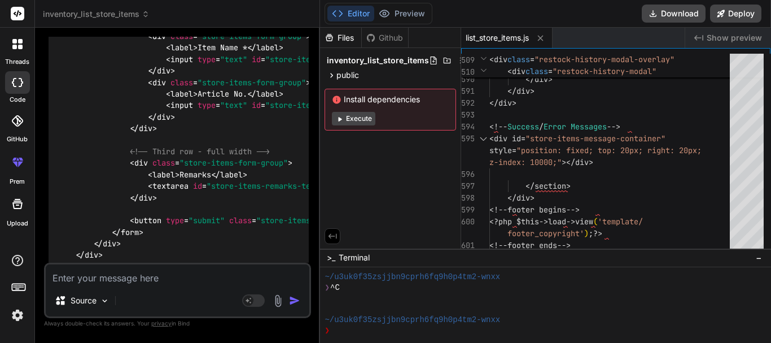
scroll to position [19975, 0]
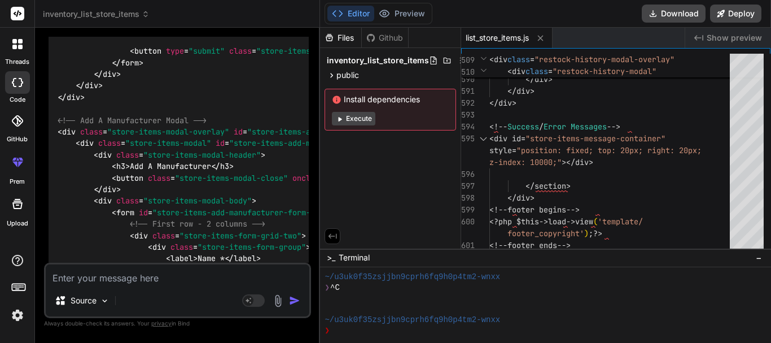
click at [121, 279] on textarea at bounding box center [178, 274] width 264 height 20
type textarea "i"
type textarea "x"
type textarea "in"
type textarea "x"
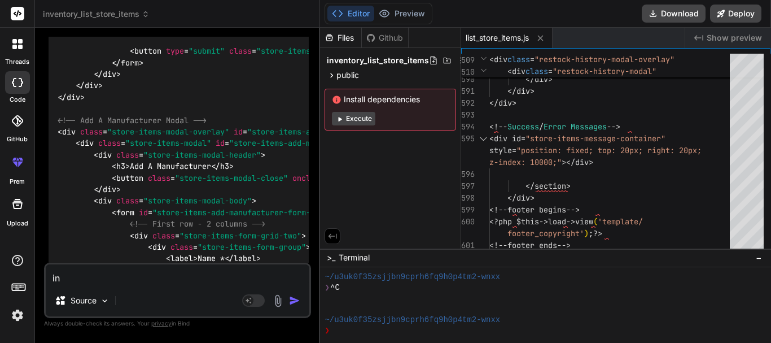
type textarea "in"
type textarea "x"
type textarea "in t"
type textarea "x"
type textarea "in th"
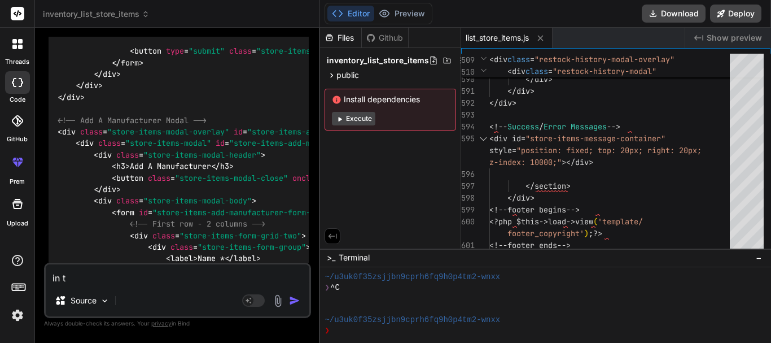
type textarea "x"
type textarea "in the"
type textarea "x"
type textarea "in the"
type textarea "x"
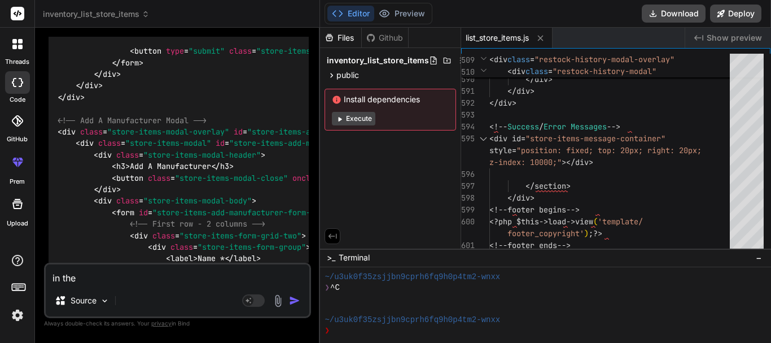
type textarea "in the t"
type textarea "x"
type textarea "in the ta"
type textarea "x"
type textarea "in the tab"
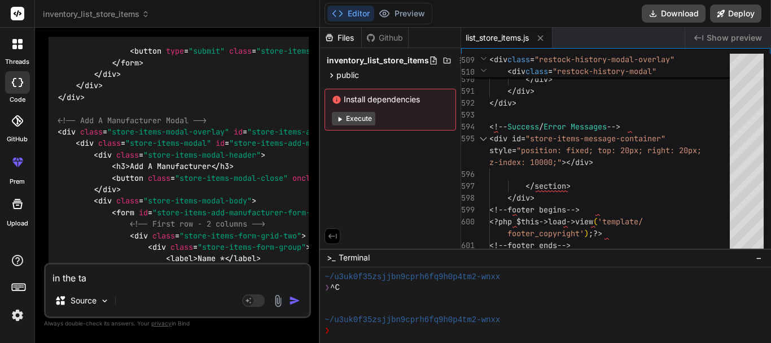
type textarea "x"
type textarea "in the tabl"
type textarea "x"
type textarea "in the table"
type textarea "x"
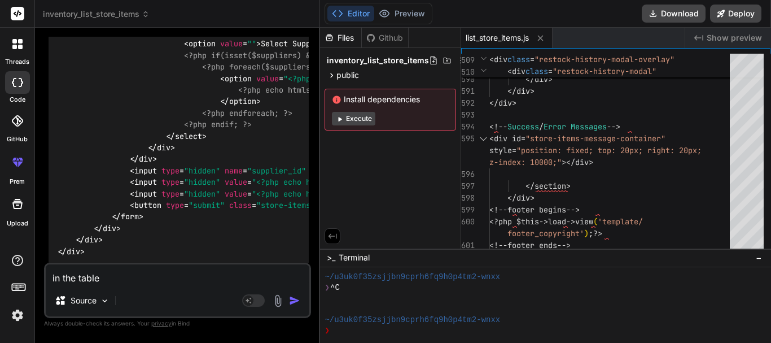
scroll to position [19241, 0]
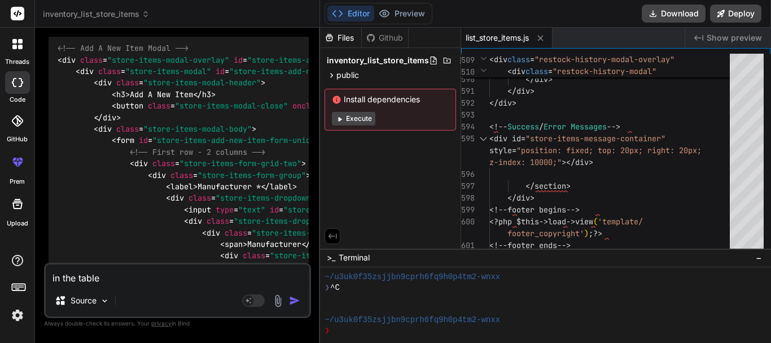
paste textarea "Stock In/Out History"
type textarea "in the Stock In/Out Historytable"
type textarea "x"
type textarea "in the Stock In/Out History table"
type textarea "x"
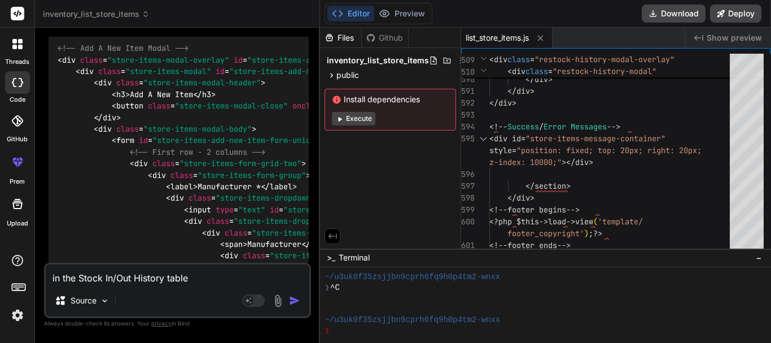
type textarea "in the Stock In/Out History mtable"
type textarea "x"
type textarea "in the Stock In/Out History motable"
type textarea "x"
type textarea "in the Stock In/Out History modtable"
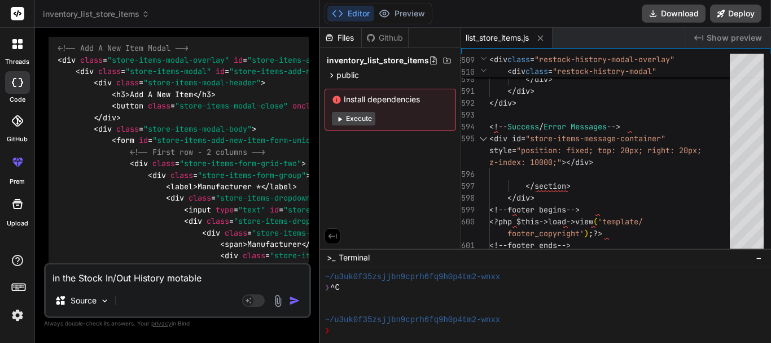
type textarea "x"
type textarea "in the Stock In/Out History modatable"
type textarea "x"
type textarea "in the Stock In/Out History modaltable"
type textarea "x"
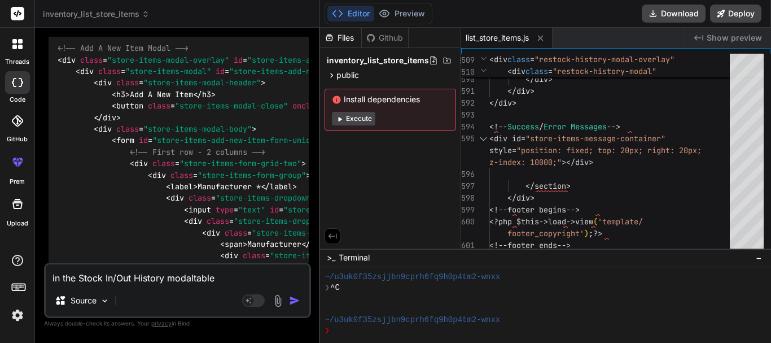
type textarea "in the Stock In/Out History modal table"
type textarea "x"
type textarea "in the Stock In/Out History modal table"
type textarea "x"
type textarea "in the Stock In/Out History modal table t"
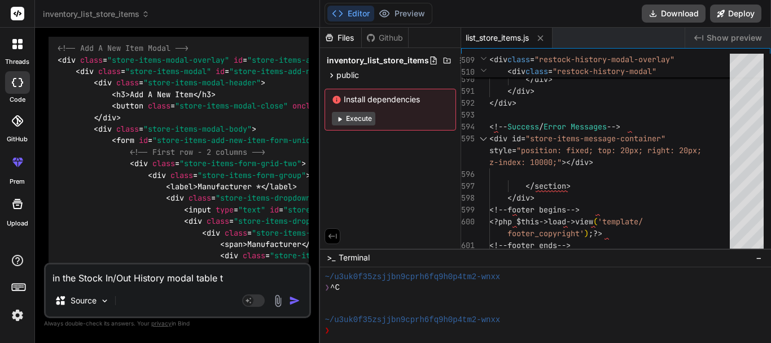
type textarea "x"
type textarea "in the Stock In/Out History modal table th"
type textarea "x"
type textarea "in the Stock In/Out History modal table the"
type textarea "x"
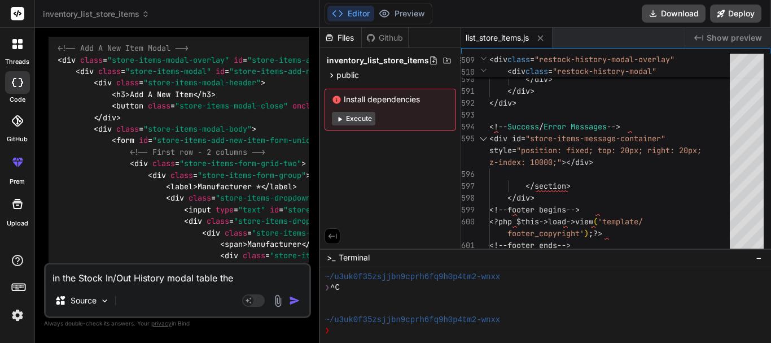
type textarea "in the Stock In/Out History modal table the"
type textarea "x"
type textarea "in the Stock In/Out History modal table the a"
type textarea "x"
type textarea "in the Stock In/Out History modal table the ac"
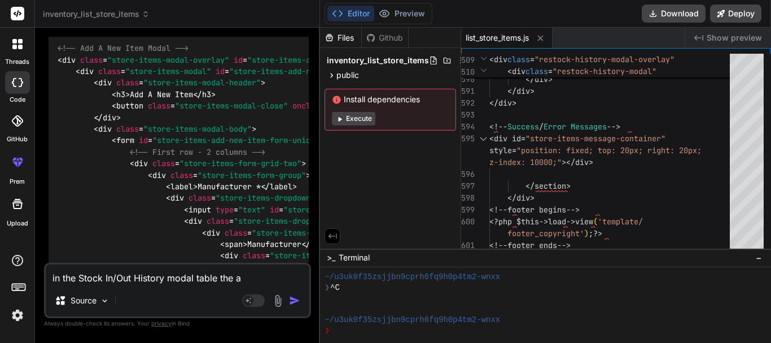
type textarea "x"
type textarea "in the Stock In/Out History modal table the act"
type textarea "x"
type textarea "in the Stock In/Out History modal table the acti"
type textarea "x"
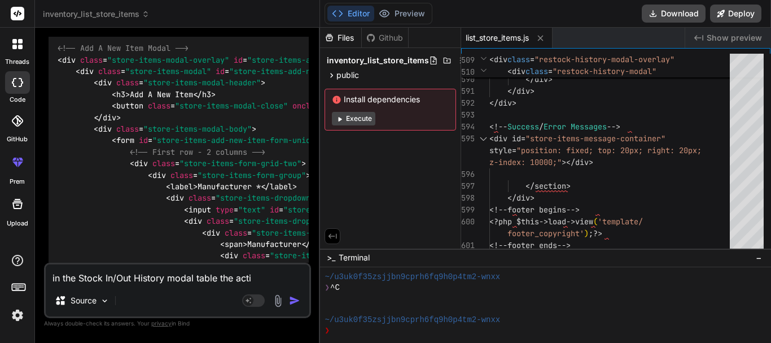
type textarea "in the Stock In/Out History modal table the actio"
type textarea "x"
type textarea "in the Stock In/Out History modal table the action"
type textarea "x"
type textarea "in the Stock In/Out History modal table the action"
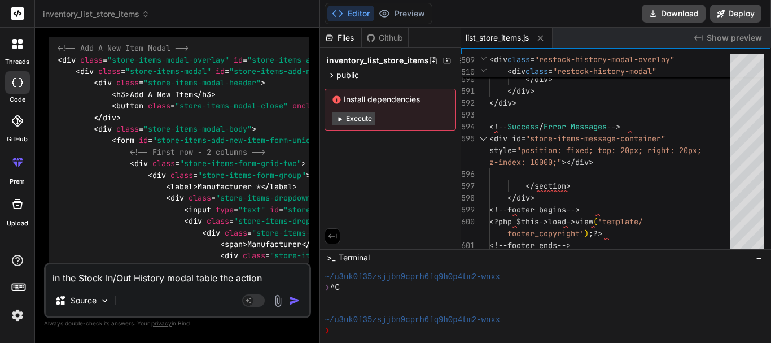
type textarea "x"
type textarea "in the Stock In/Out History modal table the action b"
type textarea "x"
type textarea "in the Stock In/Out History modal table the action by"
type textarea "x"
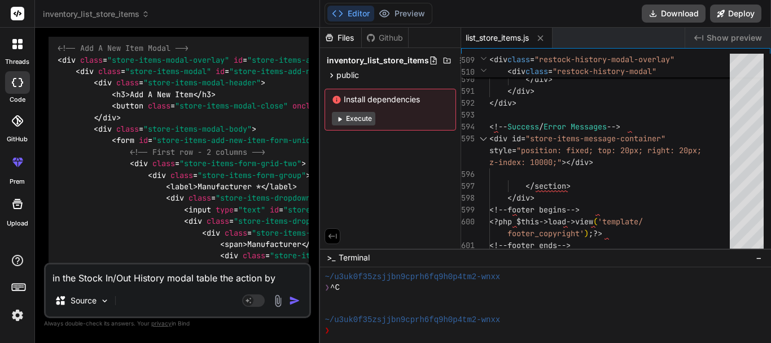
type textarea "in the Stock In/Out History modal table the action by"
type textarea "x"
type textarea "in the Stock In/Out History modal table the action by i"
type textarea "x"
type textarea "in the Stock In/Out History modal table the action by is"
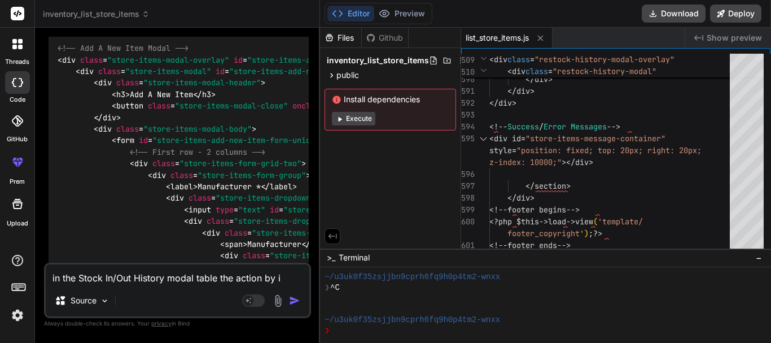
type textarea "x"
type textarea "in the Stock In/Out History modal table the action by is"
type textarea "x"
type textarea "in the Stock In/Out History modal table the action by is s"
type textarea "x"
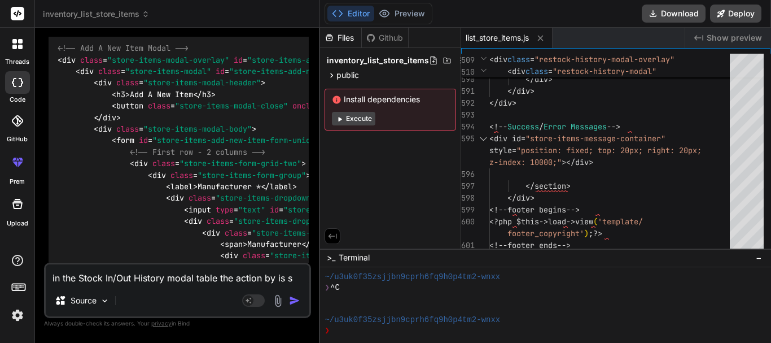
type textarea "in the Stock In/Out History modal table the action by is sh"
type textarea "x"
type textarea "in the Stock In/Out History modal table the action by is sho"
type textarea "x"
type textarea "in the Stock In/Out History modal table the action by is show"
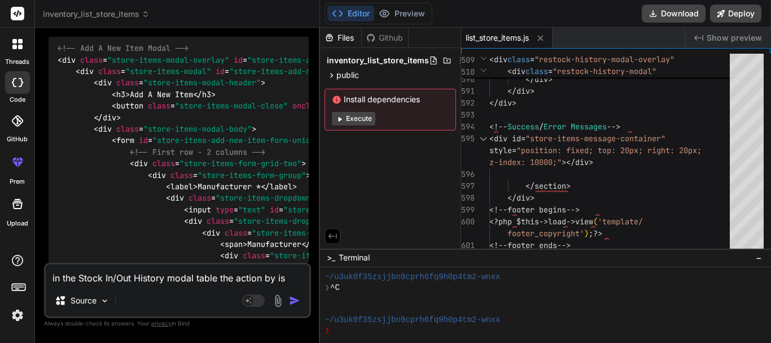
type textarea "x"
type textarea "in the Stock In/Out History modal table the action by is showi"
type textarea "x"
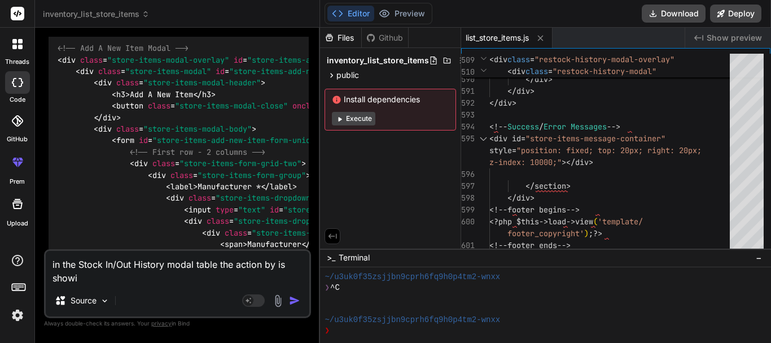
type textarea "in the Stock In/Out History modal table the action by is showin"
type textarea "x"
type textarea "in the Stock In/Out History modal table the action by is showing"
type textarea "x"
type textarea "in the Stock In/Out History modal table the action by is showing"
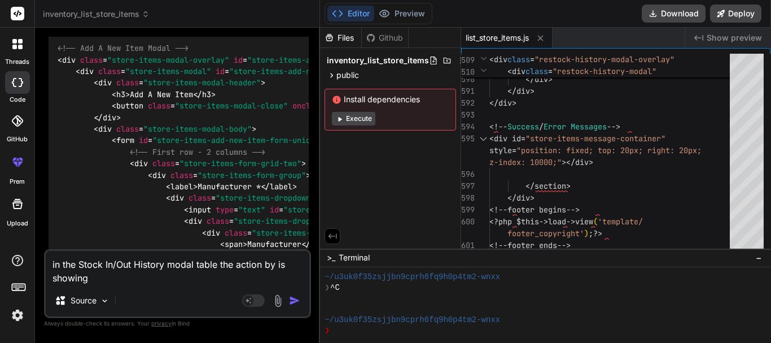
type textarea "x"
type textarea "in the Stock In/Out History modal table the action by is showing"
type textarea "x"
type textarea "in the Stock In/Out History modal table the action by is showin"
type textarea "x"
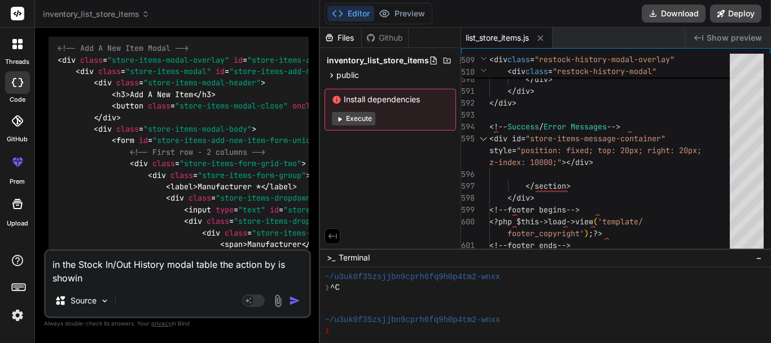
type textarea "in the Stock In/Out History modal table the action by is showi"
type textarea "x"
type textarea "in the Stock In/Out History modal table the action by is show"
type textarea "x"
type textarea "in the Stock In/Out History modal table the action by is sho"
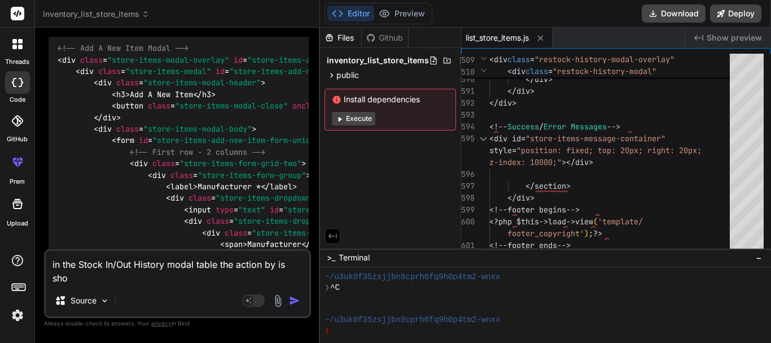
type textarea "x"
type textarea "in the Stock In/Out History modal table the action by is sh"
type textarea "x"
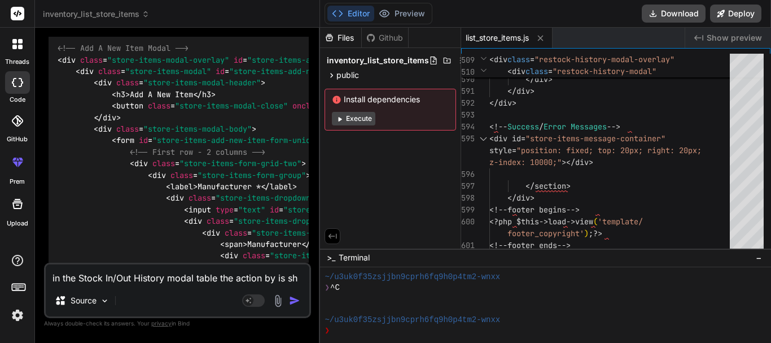
type textarea "in the Stock In/Out History modal table the action by is s"
type textarea "x"
type textarea "in the Stock In/Out History modal table the action by is"
type textarea "x"
type textarea "in the Stock In/Out History modal table the action by is r"
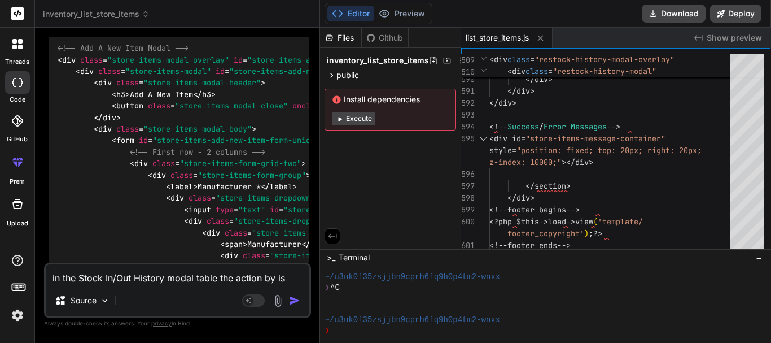
type textarea "x"
type textarea "in the Stock In/Out History modal table the action by is re"
type textarea "x"
type textarea "in the Stock In/Out History modal table the action by is ret"
type textarea "x"
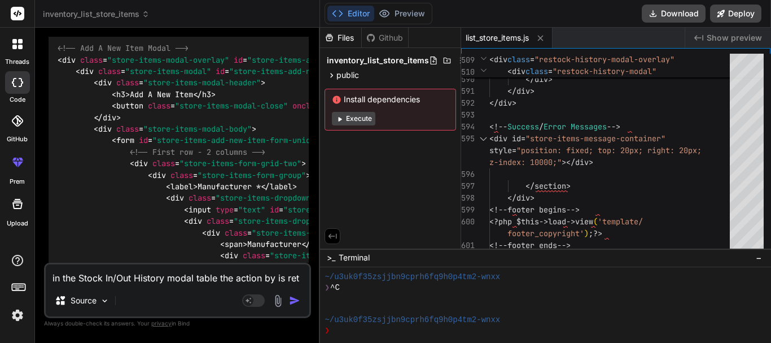
type textarea "in the Stock In/Out History modal table the action by is retu"
type textarea "x"
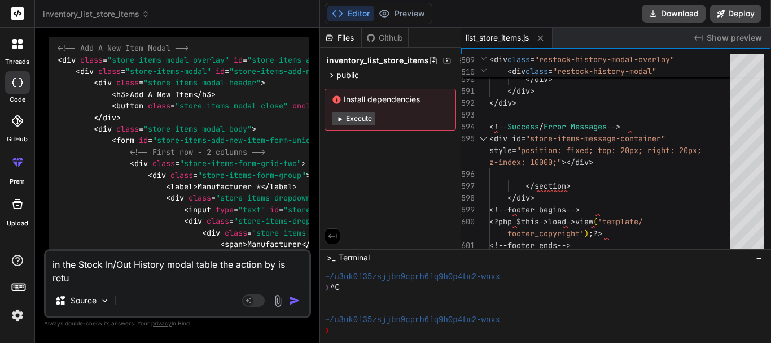
type textarea "in the Stock In/Out History modal table the action by is retur"
type textarea "x"
type textarea "in the Stock In/Out History modal table the action by is return"
type textarea "x"
type textarea "in the Stock In/Out History modal table the action by is return"
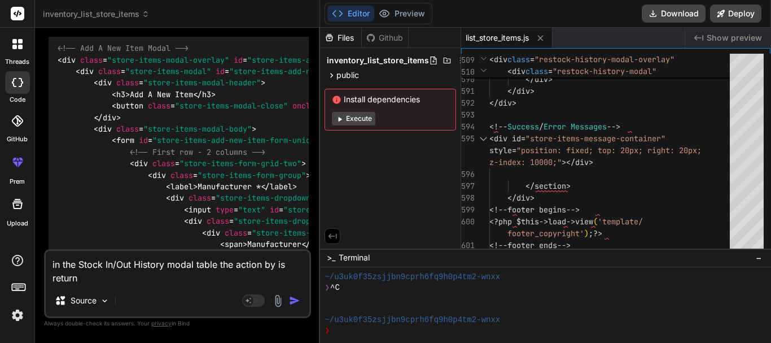
type textarea "x"
type textarea "in the Stock In/Out History modal table the action by is return u"
type textarea "x"
type textarea "in the Stock In/Out History modal table the action by is return un"
type textarea "x"
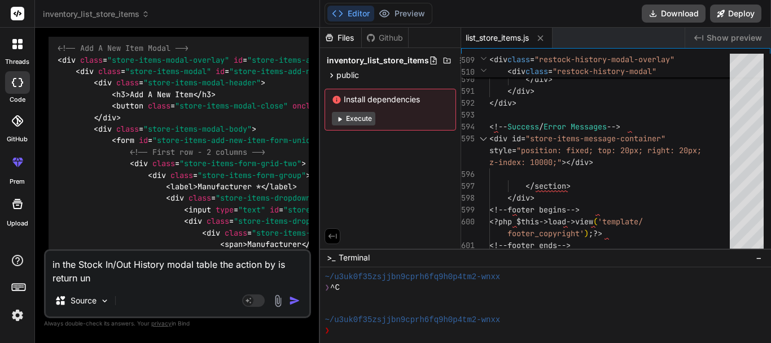
type textarea "in the Stock In/Out History modal table the action by is return unk"
type textarea "x"
type textarea "in the Stock In/Out History modal table the action by is return unkn"
type textarea "x"
type textarea "in the Stock In/Out History modal table the action by is return unkno"
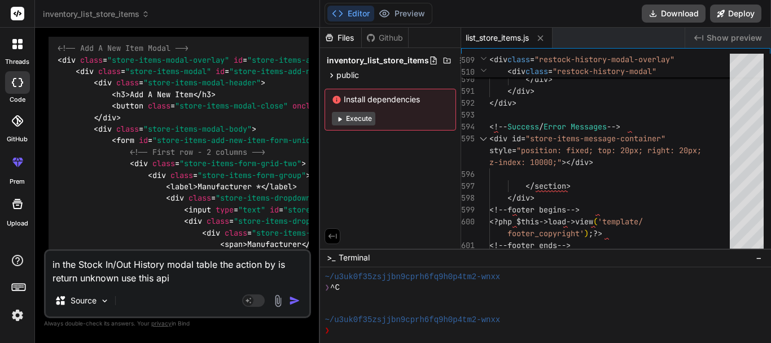
paste textarea "base_url/staff/get_staff_details_by_id_json/$staff_id"
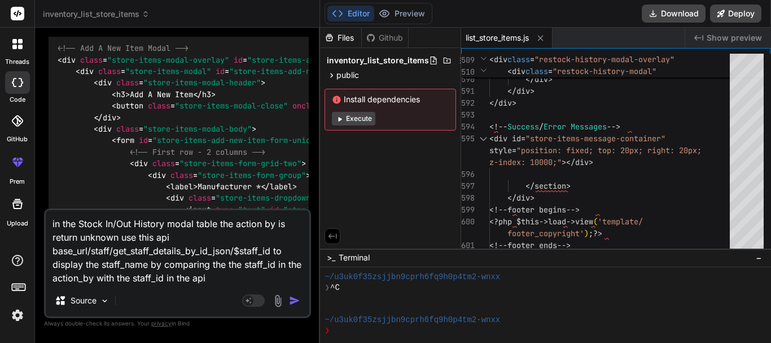
paste textarea "base_url/staff/get_staff_details_by_id_json/$staff_id"
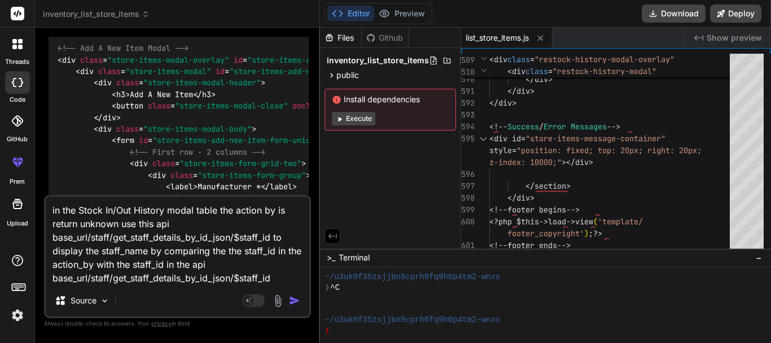
click at [204, 261] on textarea "in the Stock In/Out History modal table the action by is return unknown use thi…" at bounding box center [178, 240] width 264 height 88
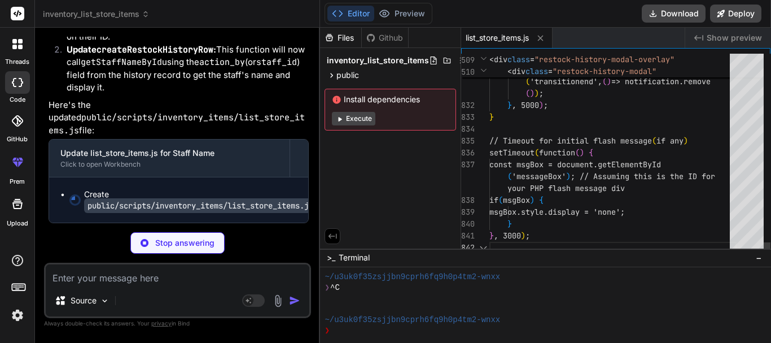
scroll to position [28323, 0]
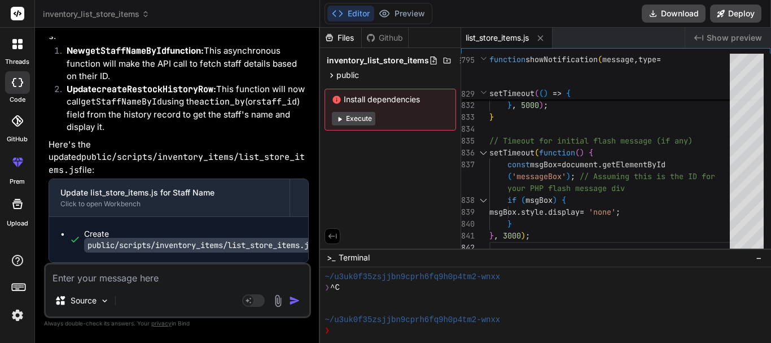
click at [217, 246] on code "public/scripts/inventory_items/list_store_items.js" at bounding box center [200, 245] width 233 height 15
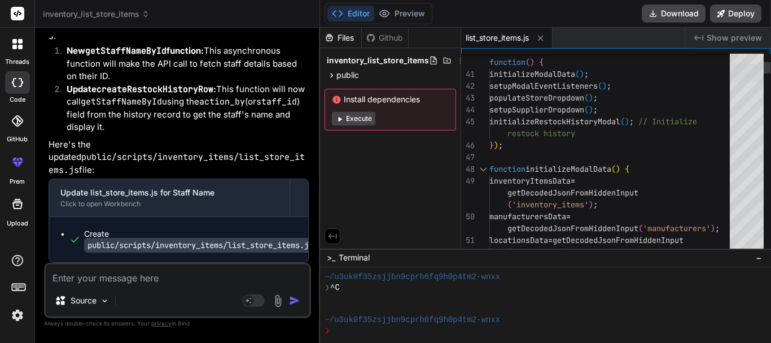
click at [754, 71] on div at bounding box center [747, 73] width 34 height 19
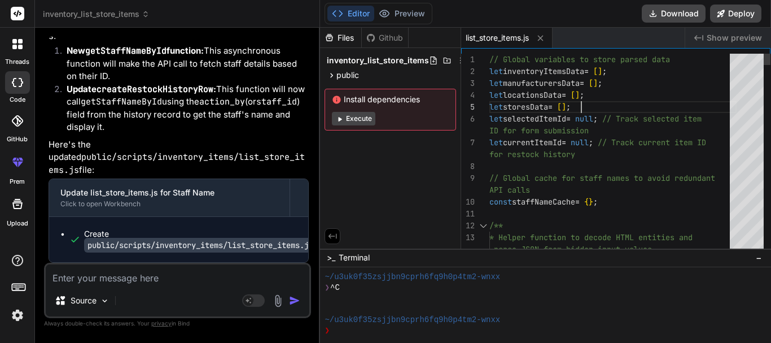
scroll to position [0, 0]
